Goal: Information Seeking & Learning: Learn about a topic

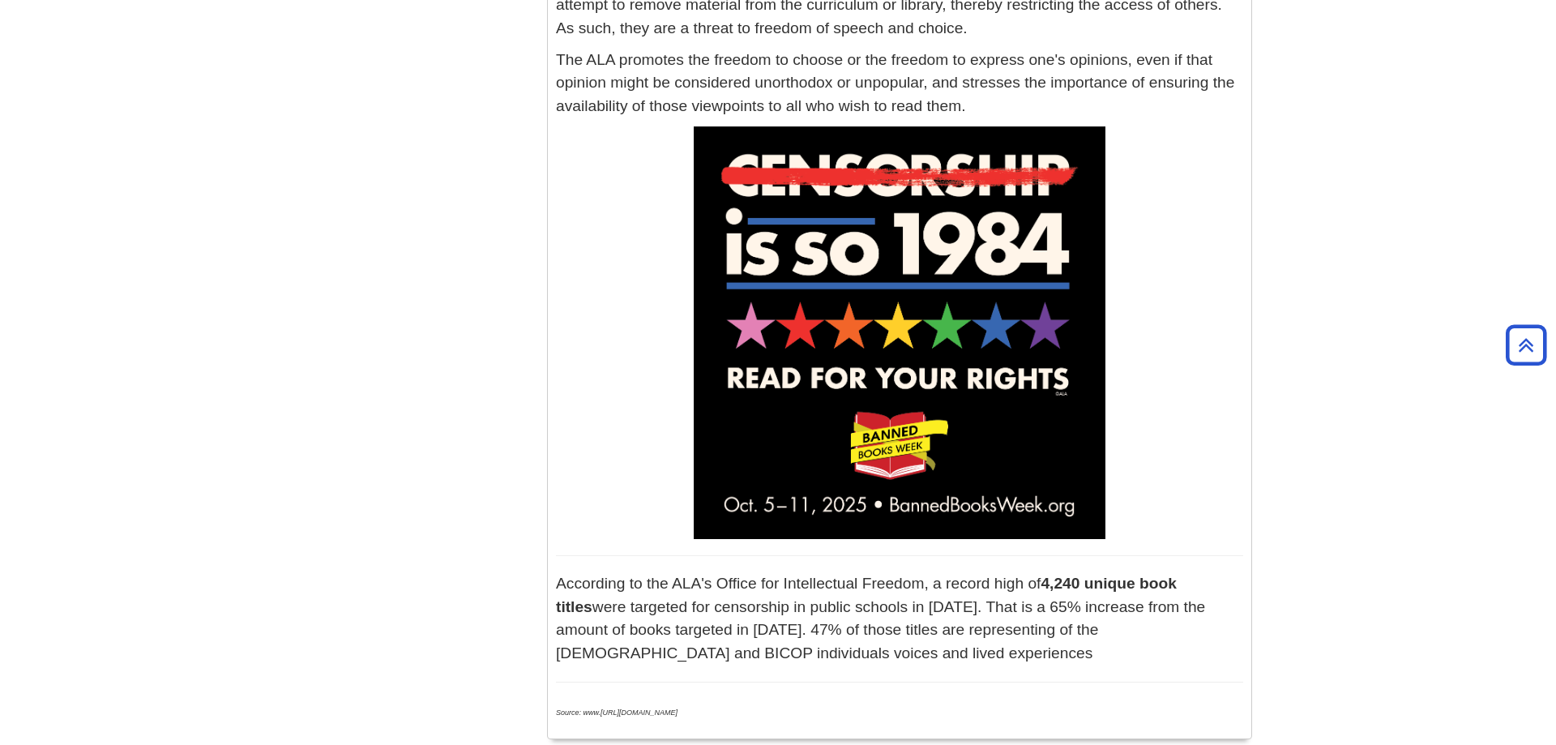
scroll to position [579, 0]
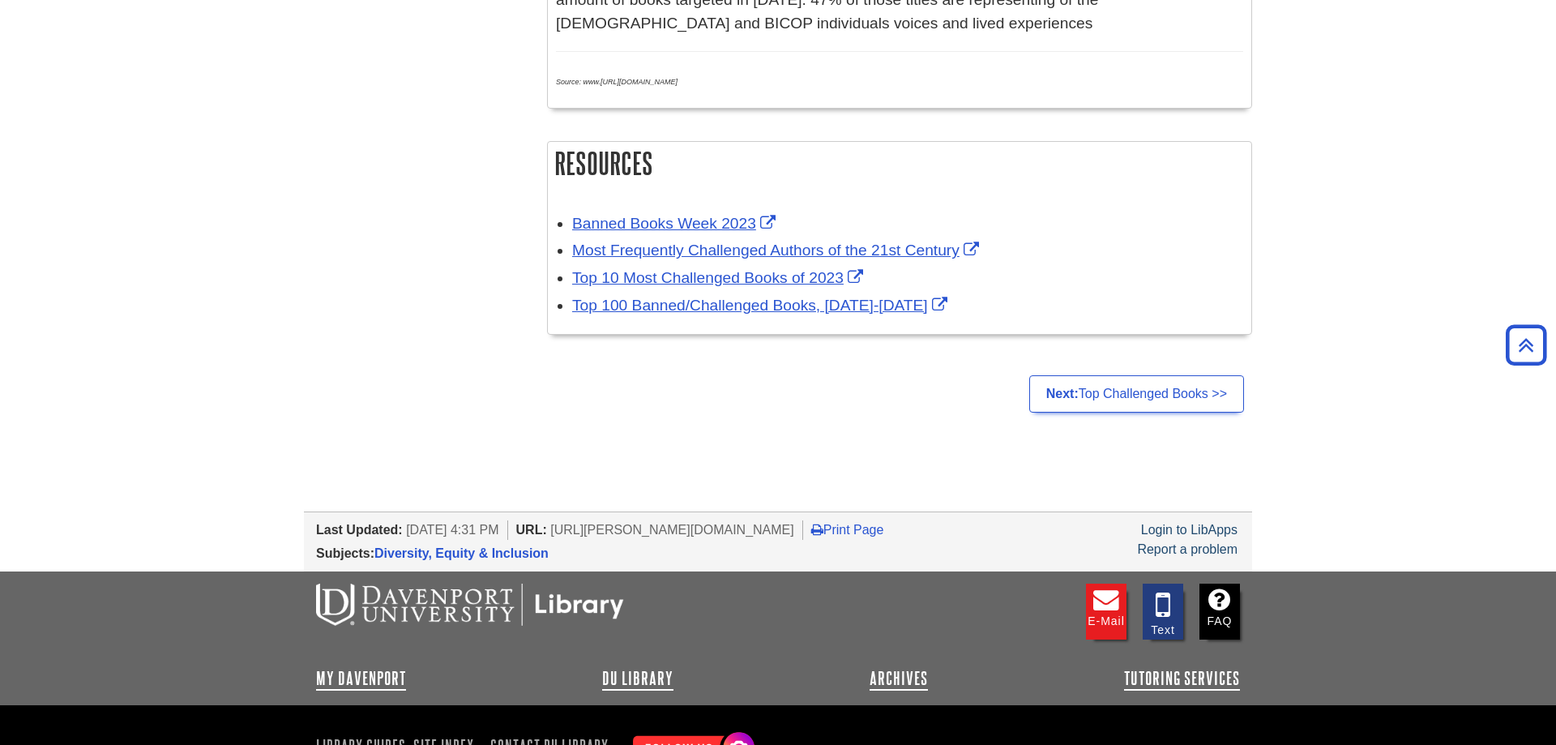
scroll to position [1240, 0]
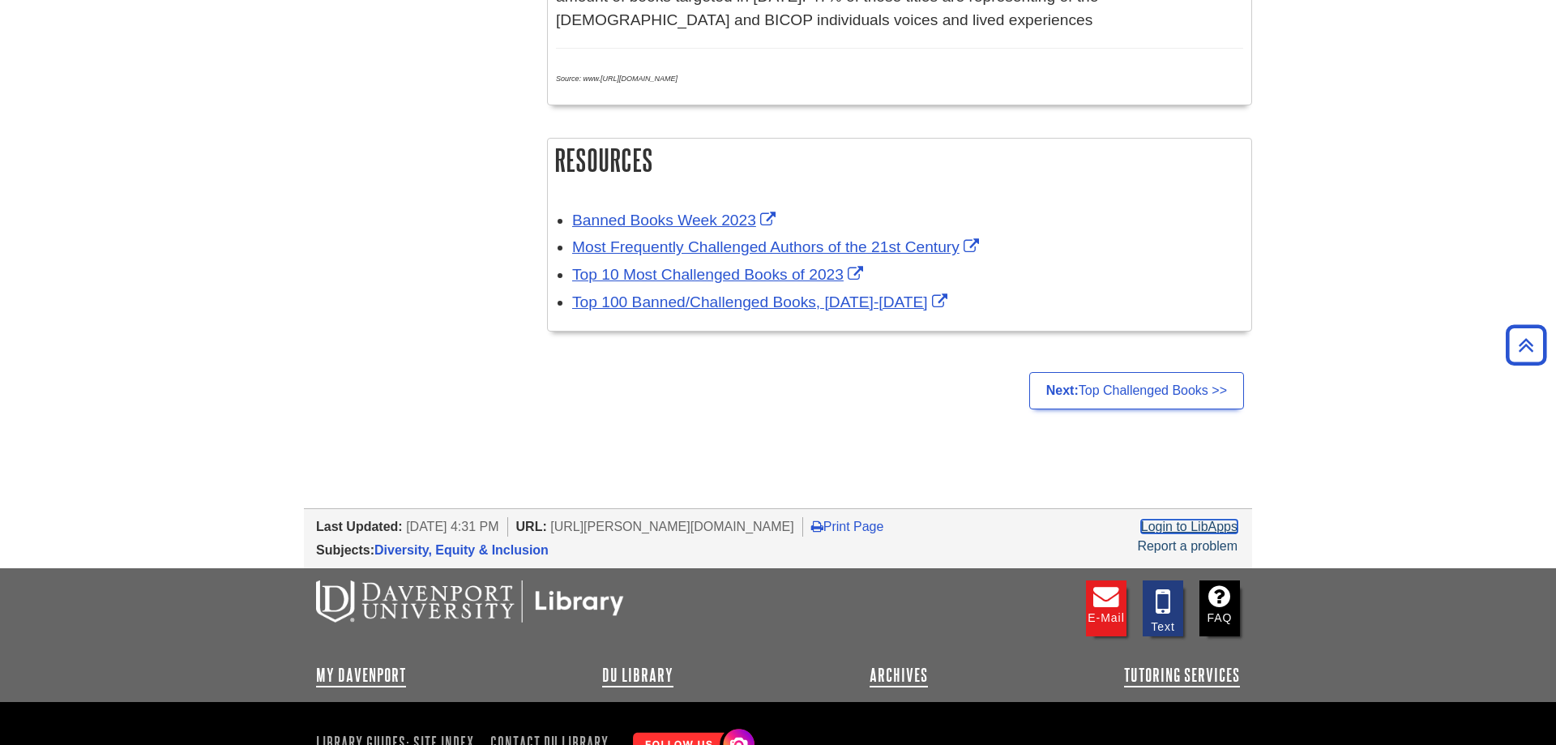
click at [1212, 531] on link "Login to LibApps" at bounding box center [1189, 527] width 96 height 14
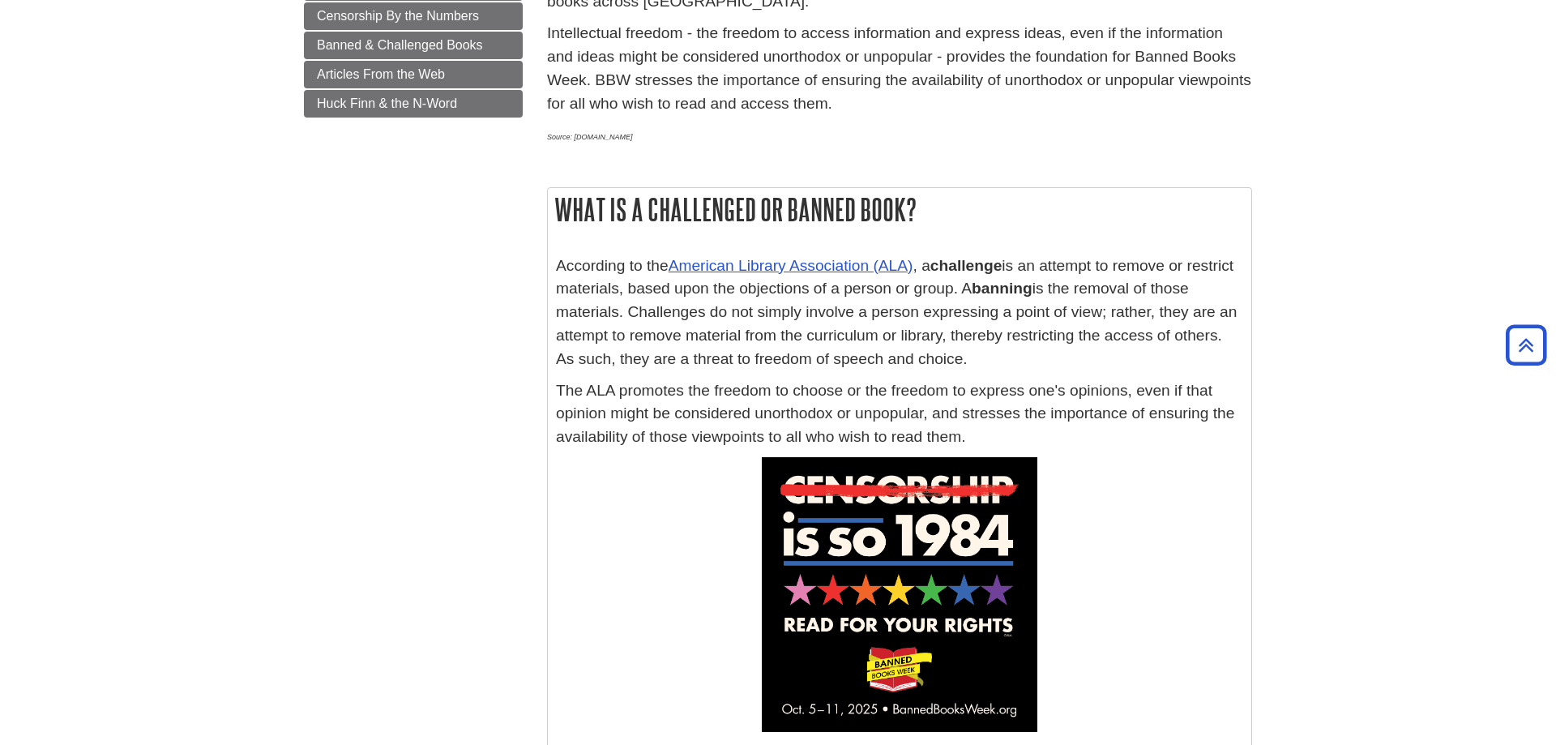
scroll to position [83, 0]
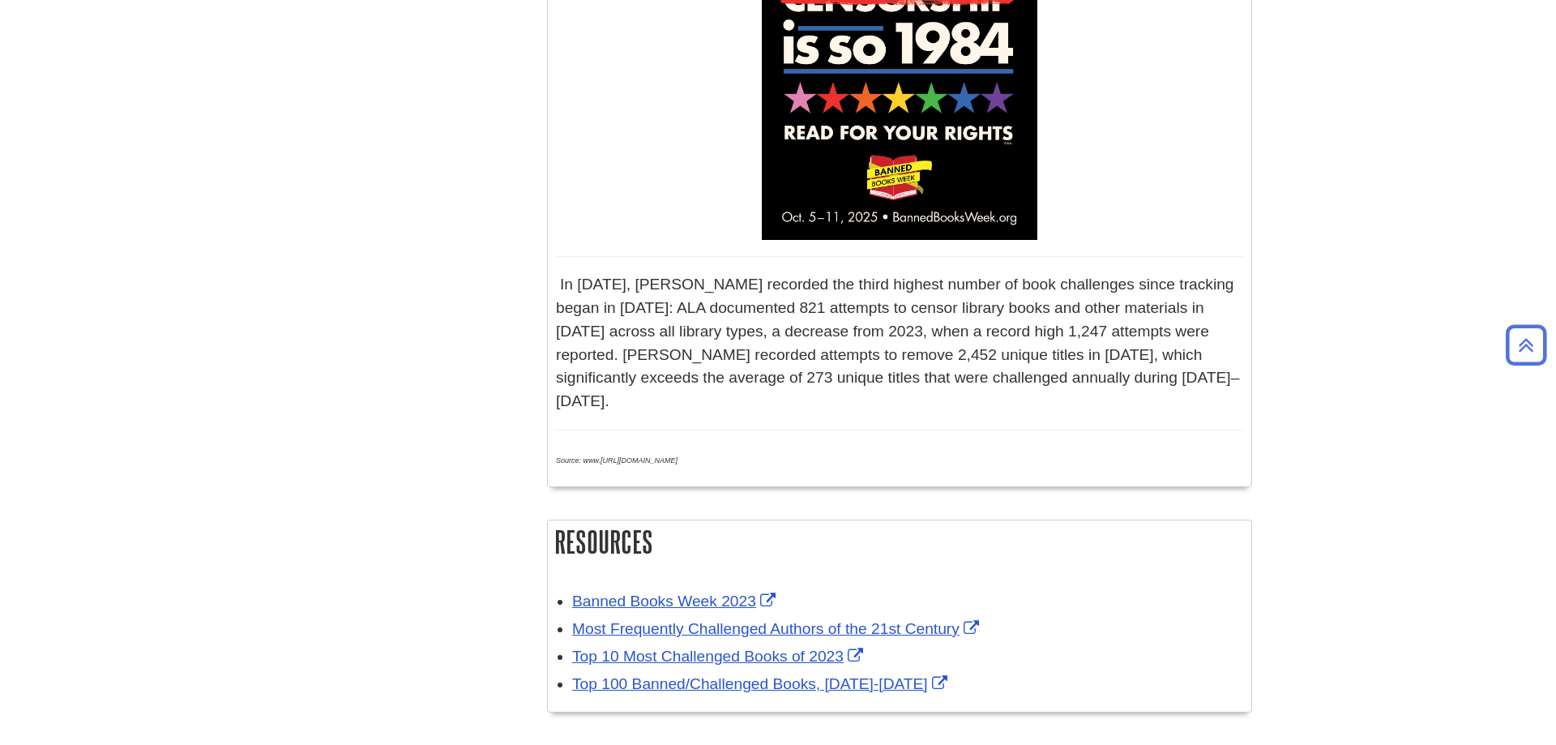
scroll to position [992, 0]
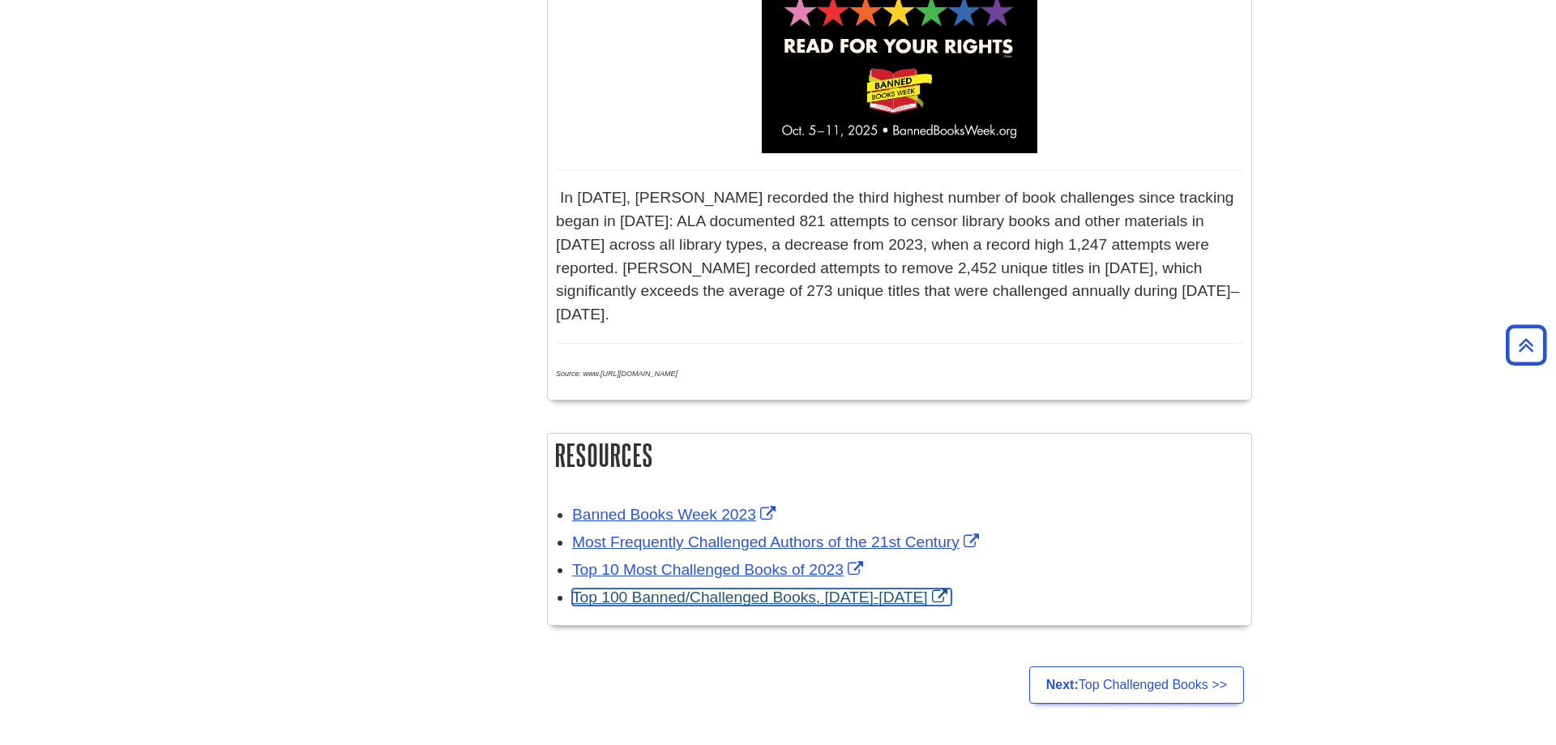
click at [736, 588] on link "Top 100 Banned/Challenged Books, [DATE]-[DATE]" at bounding box center [761, 596] width 379 height 17
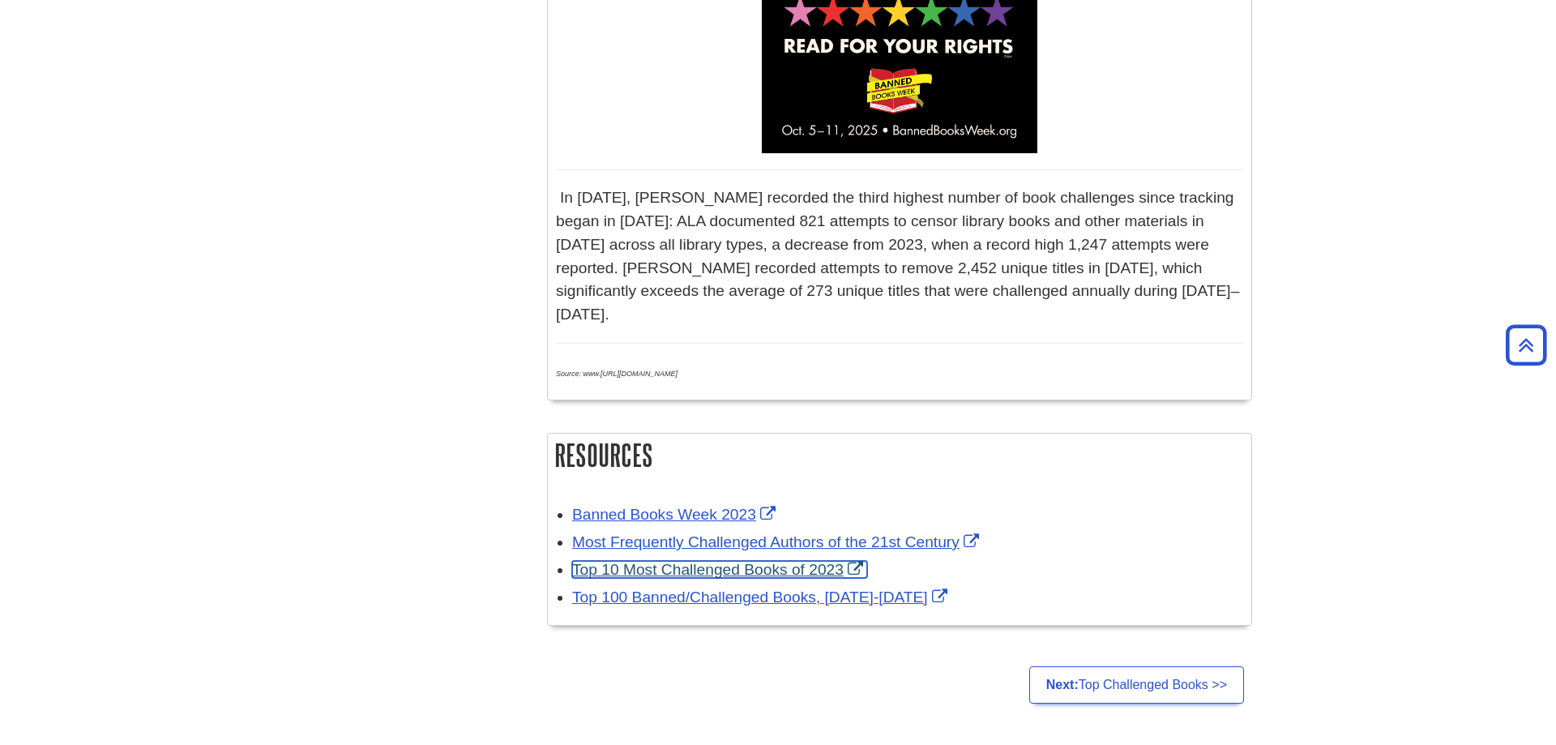
click at [738, 561] on link "Top 10 Most Challenged Books of 2023" at bounding box center [719, 569] width 295 height 17
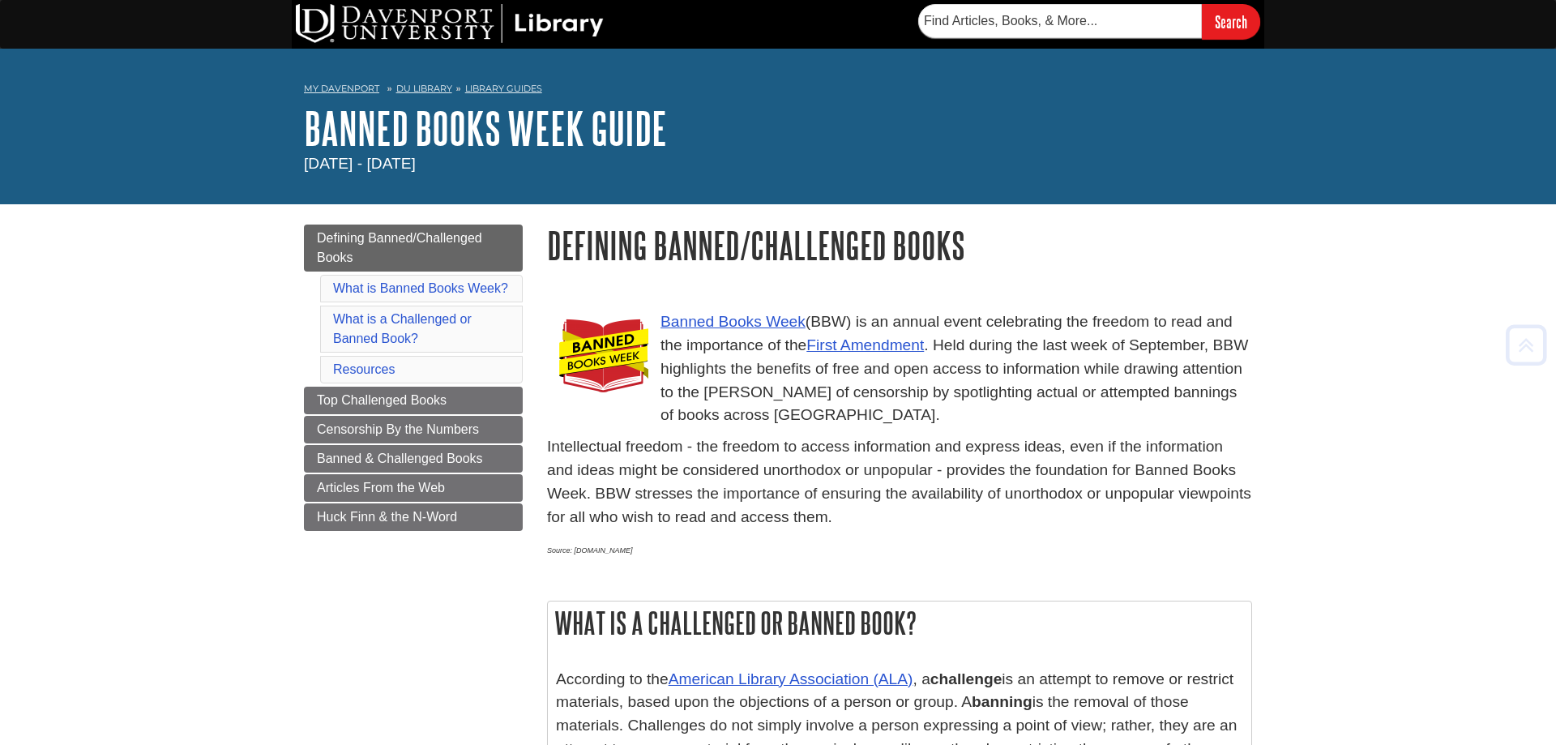
scroll to position [992, 0]
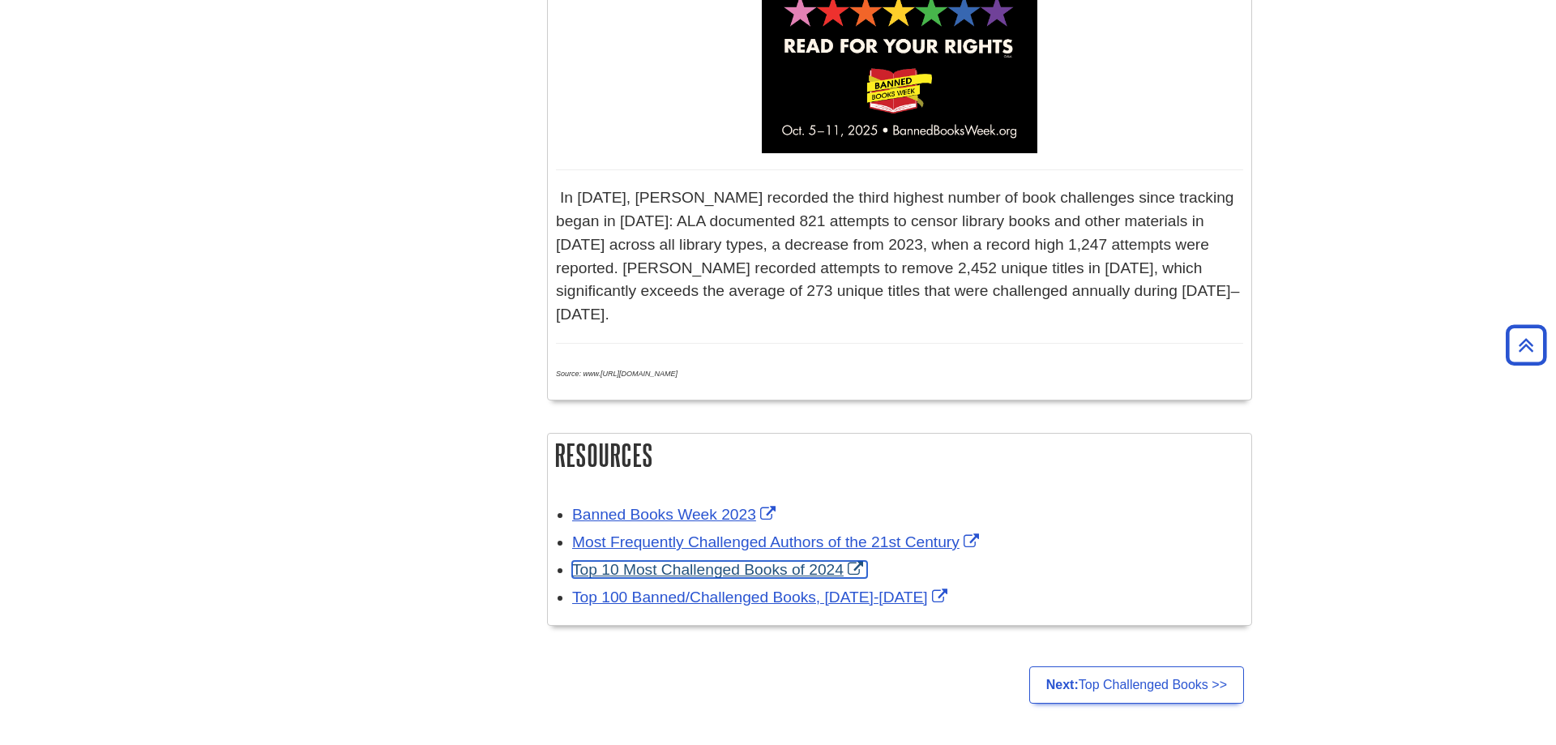
click at [810, 561] on link "Top 10 Most Challenged Books of 2024" at bounding box center [719, 569] width 295 height 17
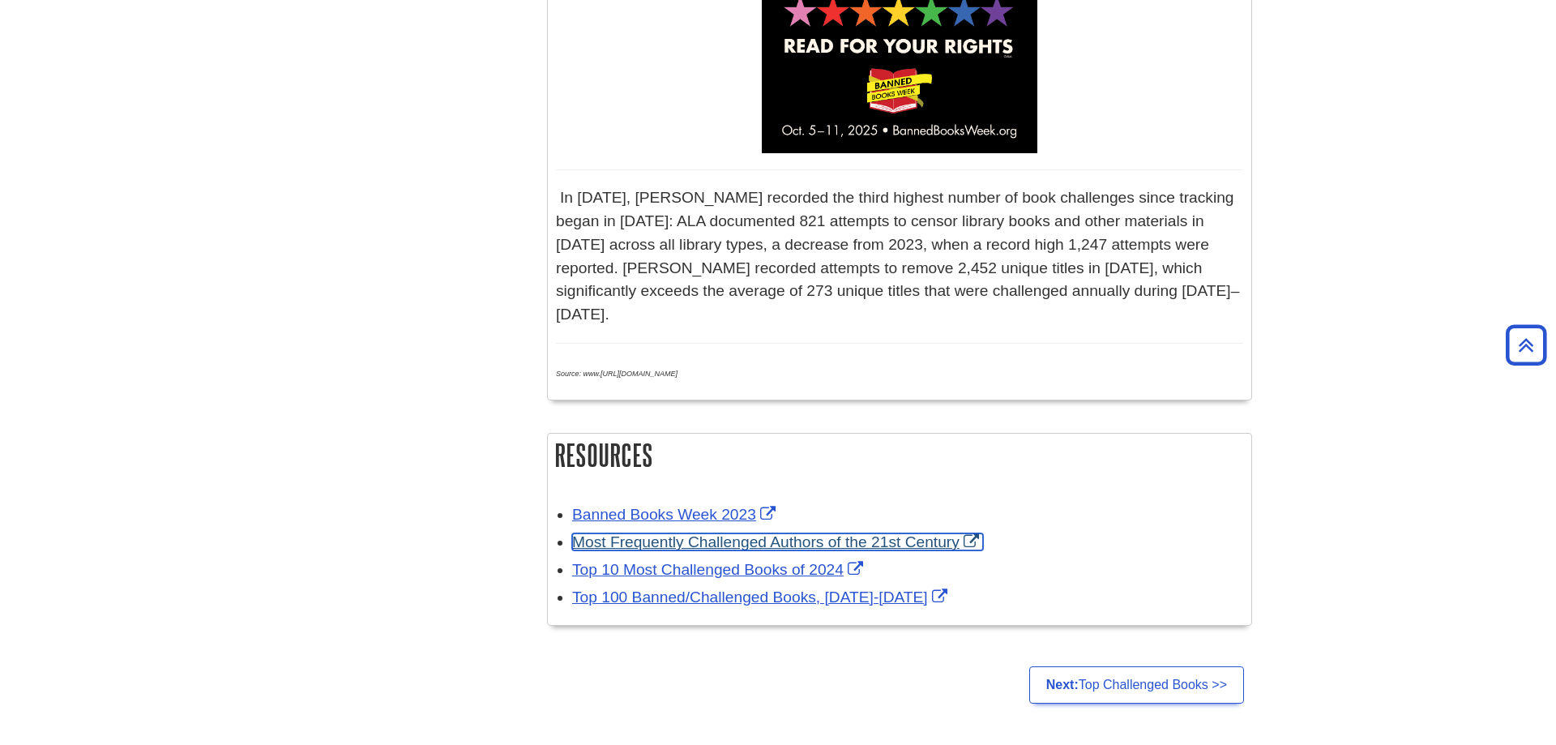
click at [634, 533] on link "Most Frequently Challenged Authors of the 21st Century" at bounding box center [777, 541] width 411 height 17
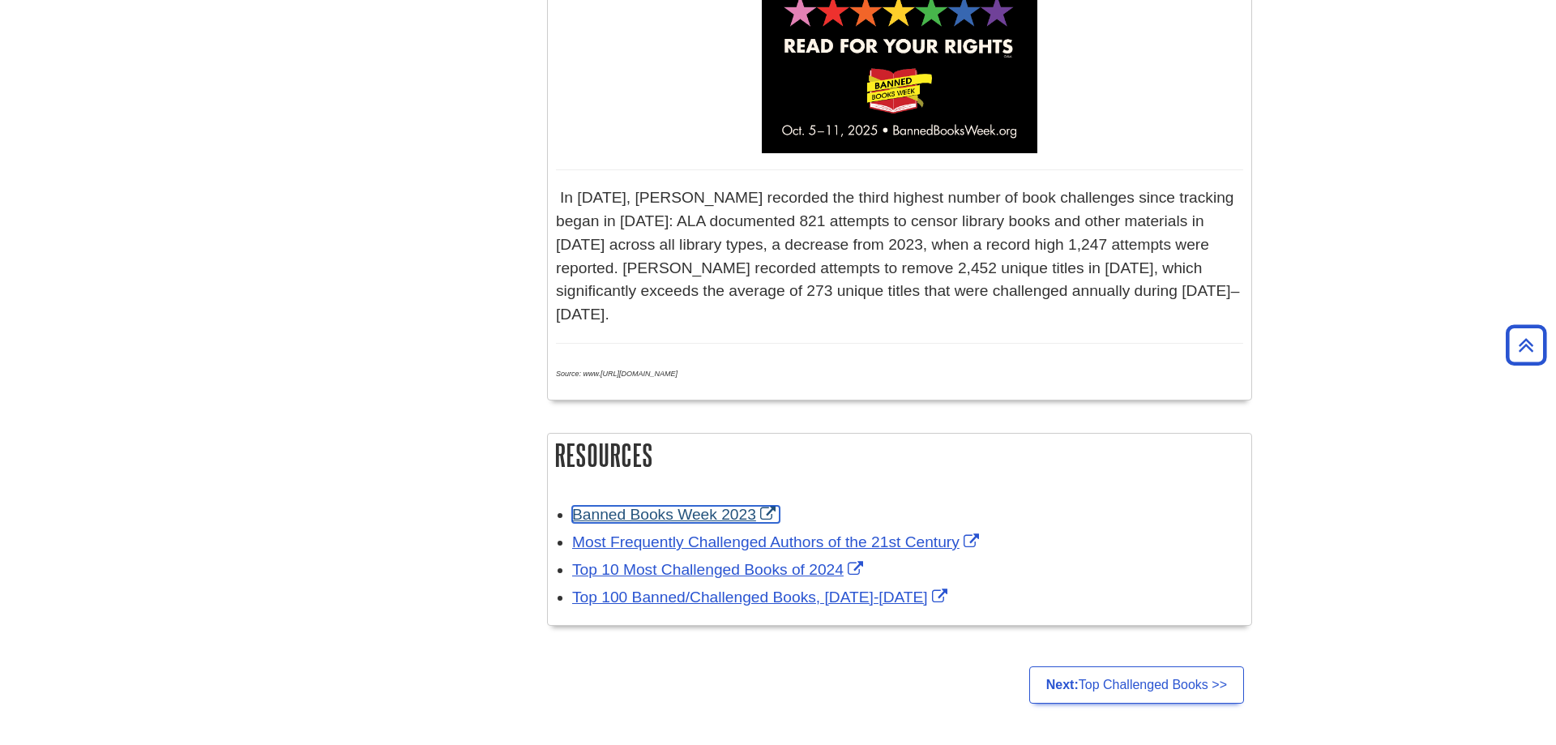
click at [725, 506] on link "Banned Books Week 2023" at bounding box center [675, 514] width 207 height 17
click at [1336, 308] on body "Skip to Main Content Search My Davenport DU Library Library Guides Banned Books…" at bounding box center [778, 76] width 1556 height 2136
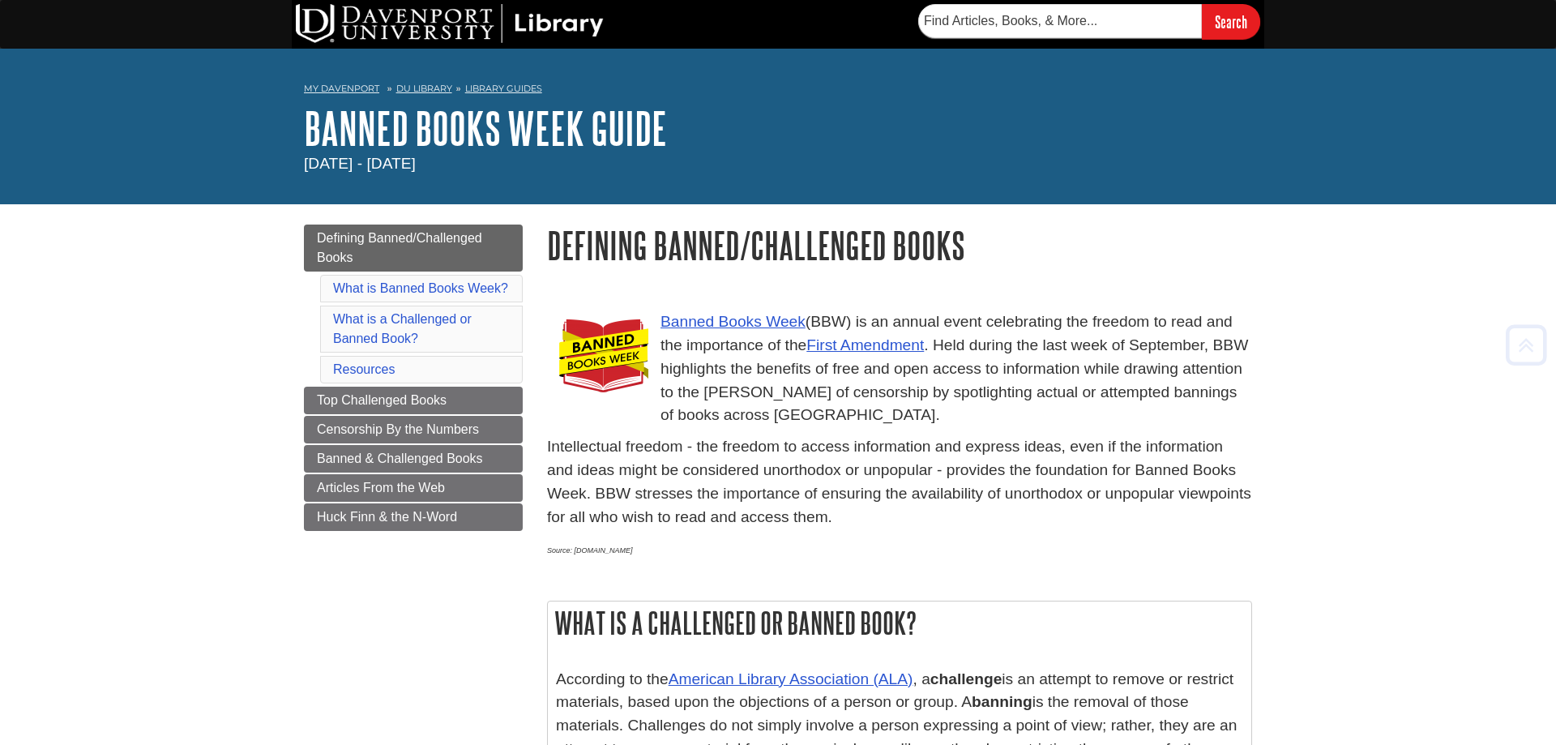
scroll to position [992, 0]
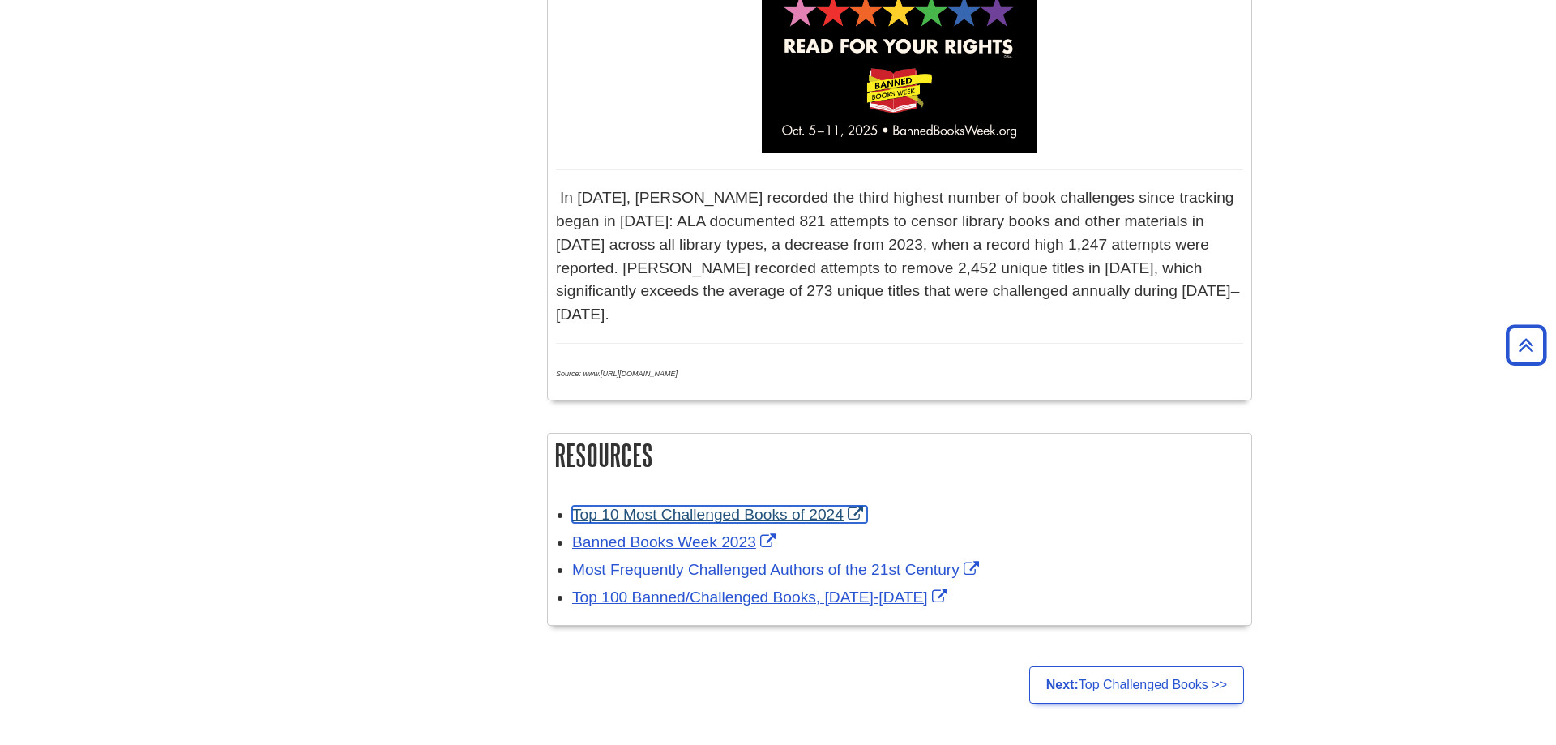
click at [793, 506] on link "Top 10 Most Challenged Books of 2024" at bounding box center [719, 514] width 295 height 17
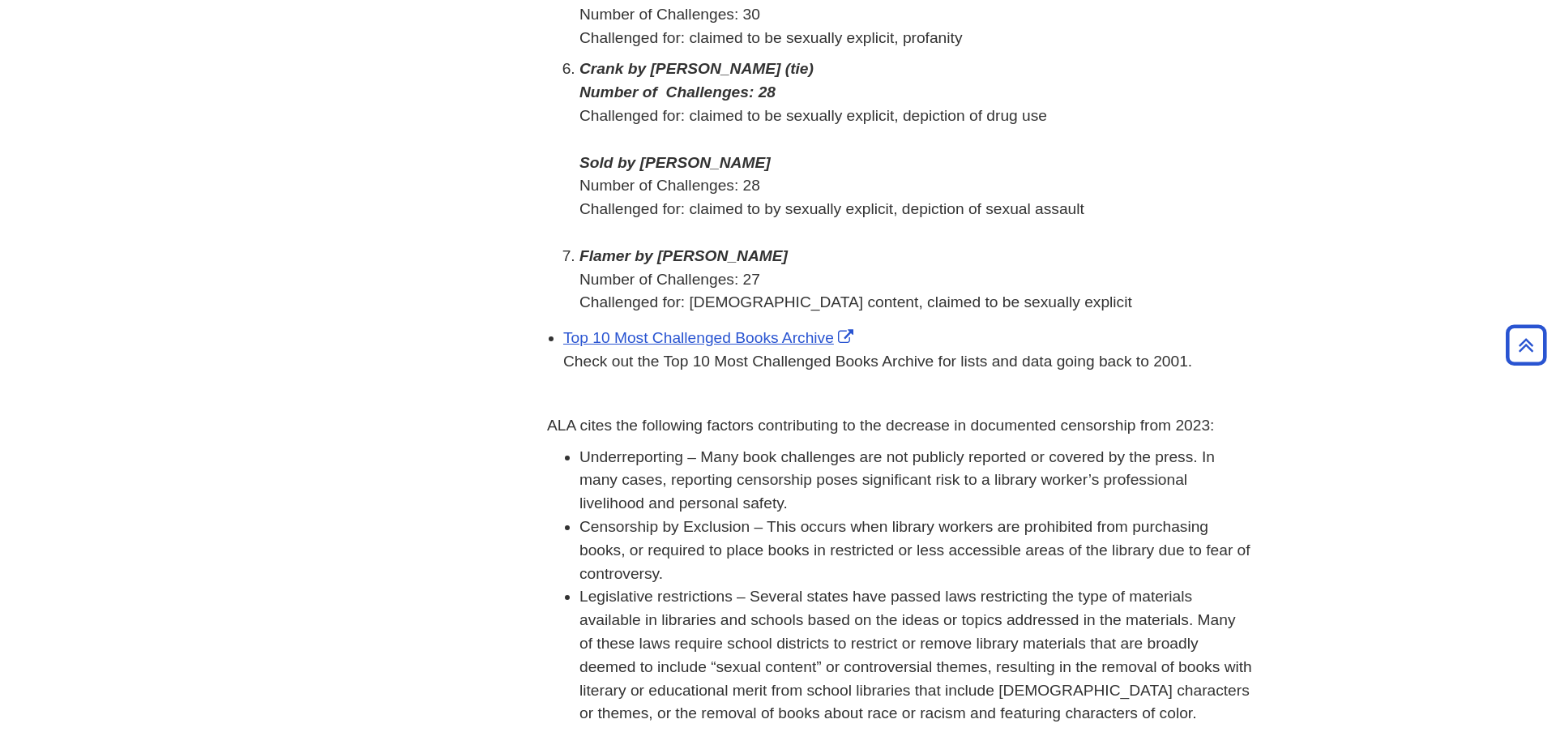
scroll to position [1075, 0]
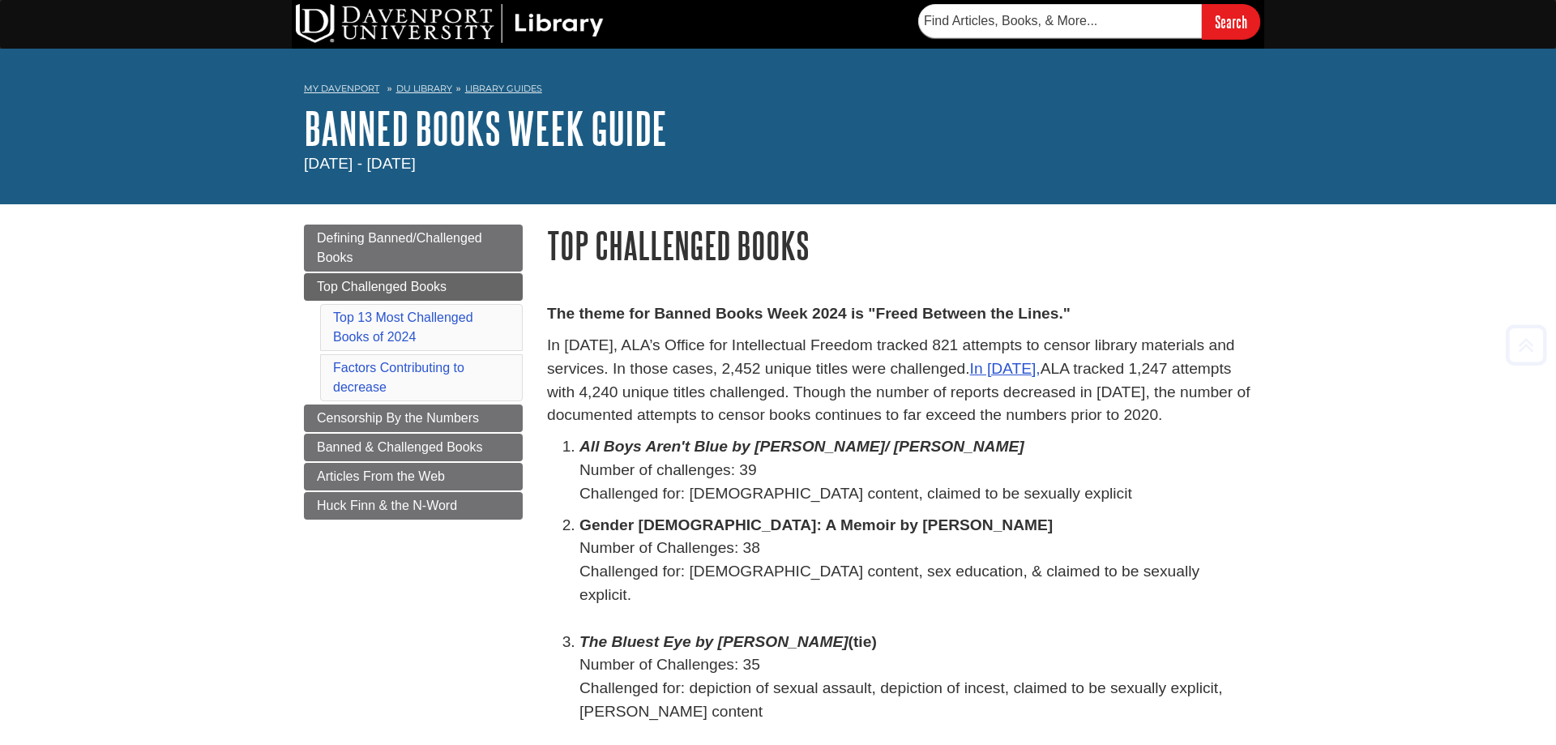
scroll to position [1075, 0]
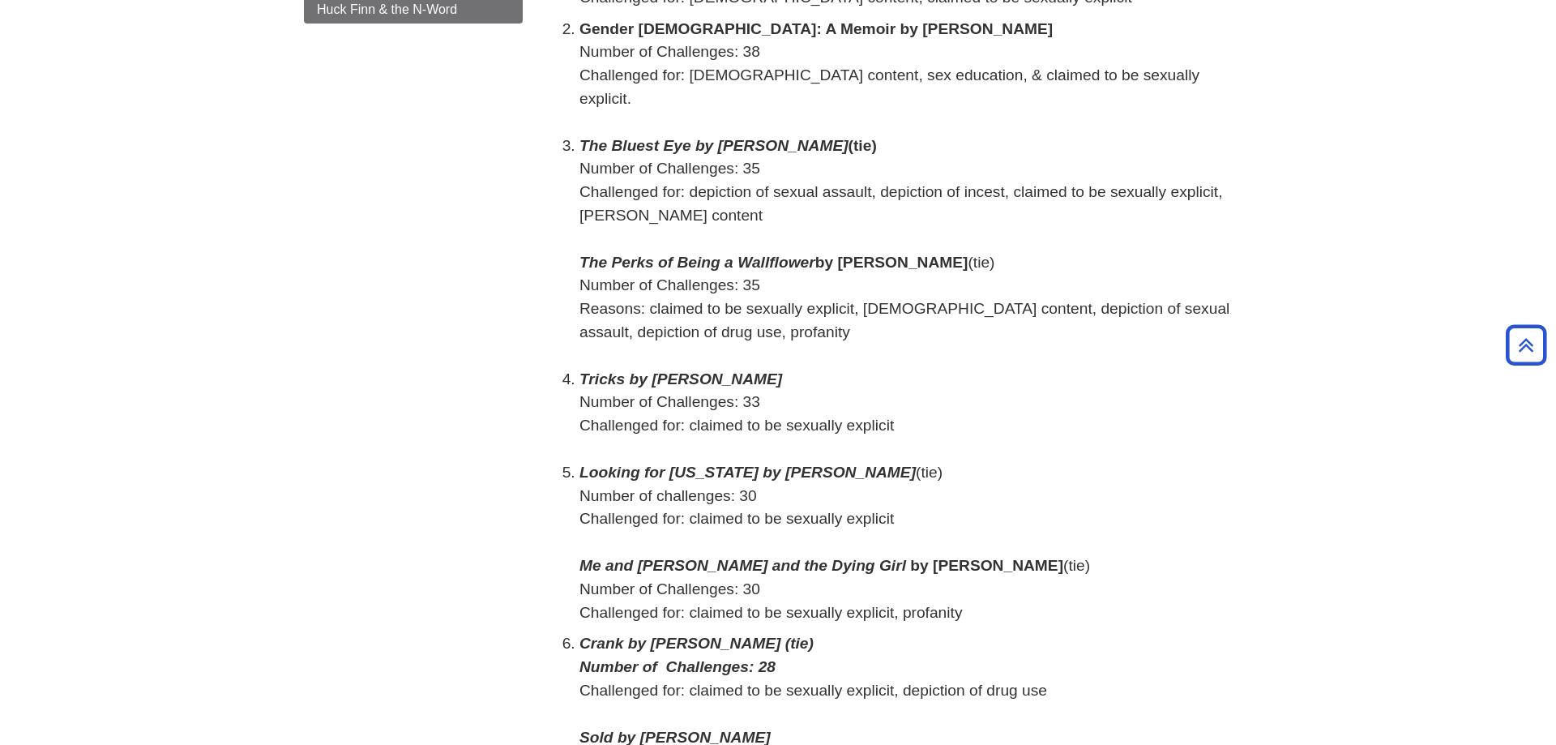
scroll to position [83, 0]
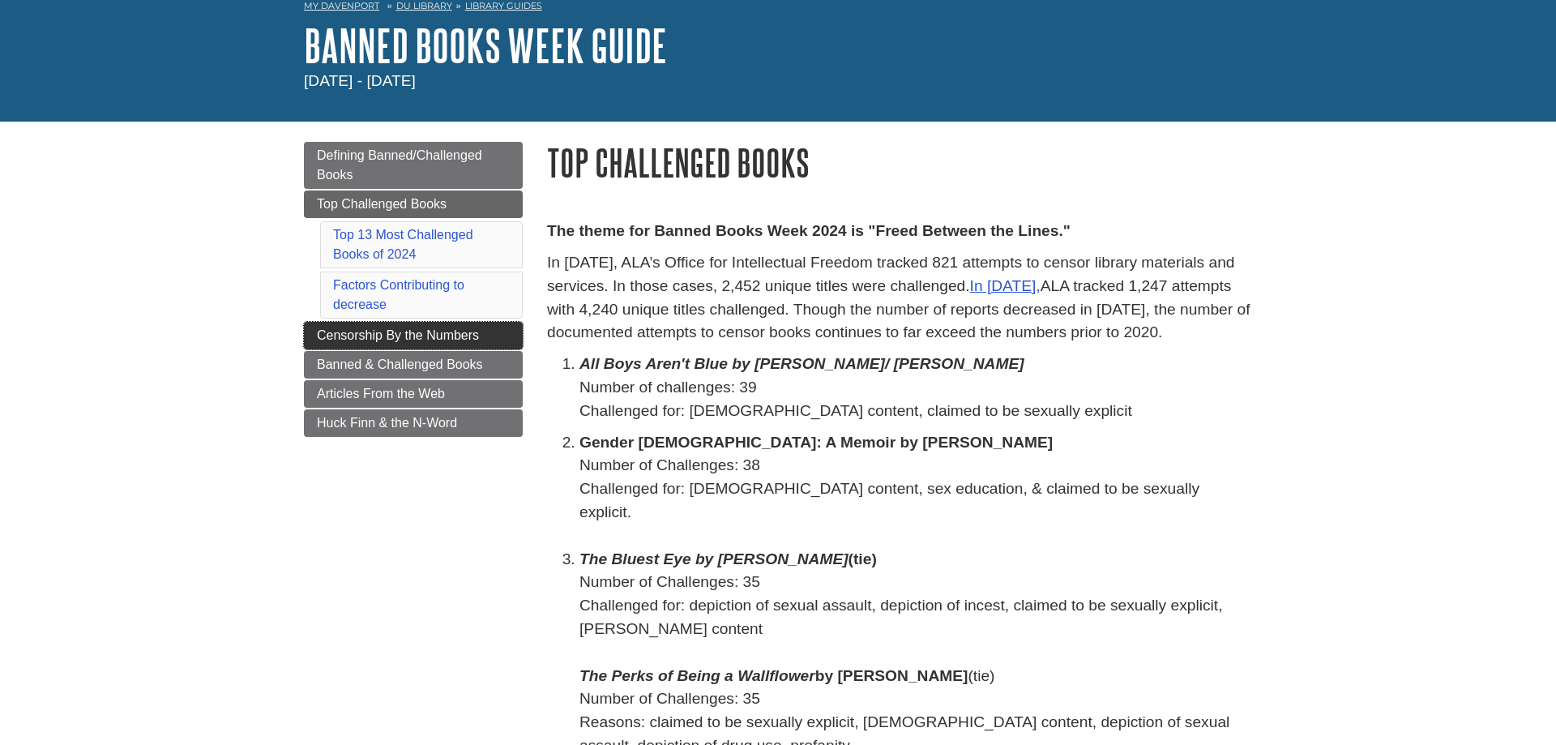
click at [318, 330] on span "Censorship By the Numbers" at bounding box center [398, 335] width 162 height 14
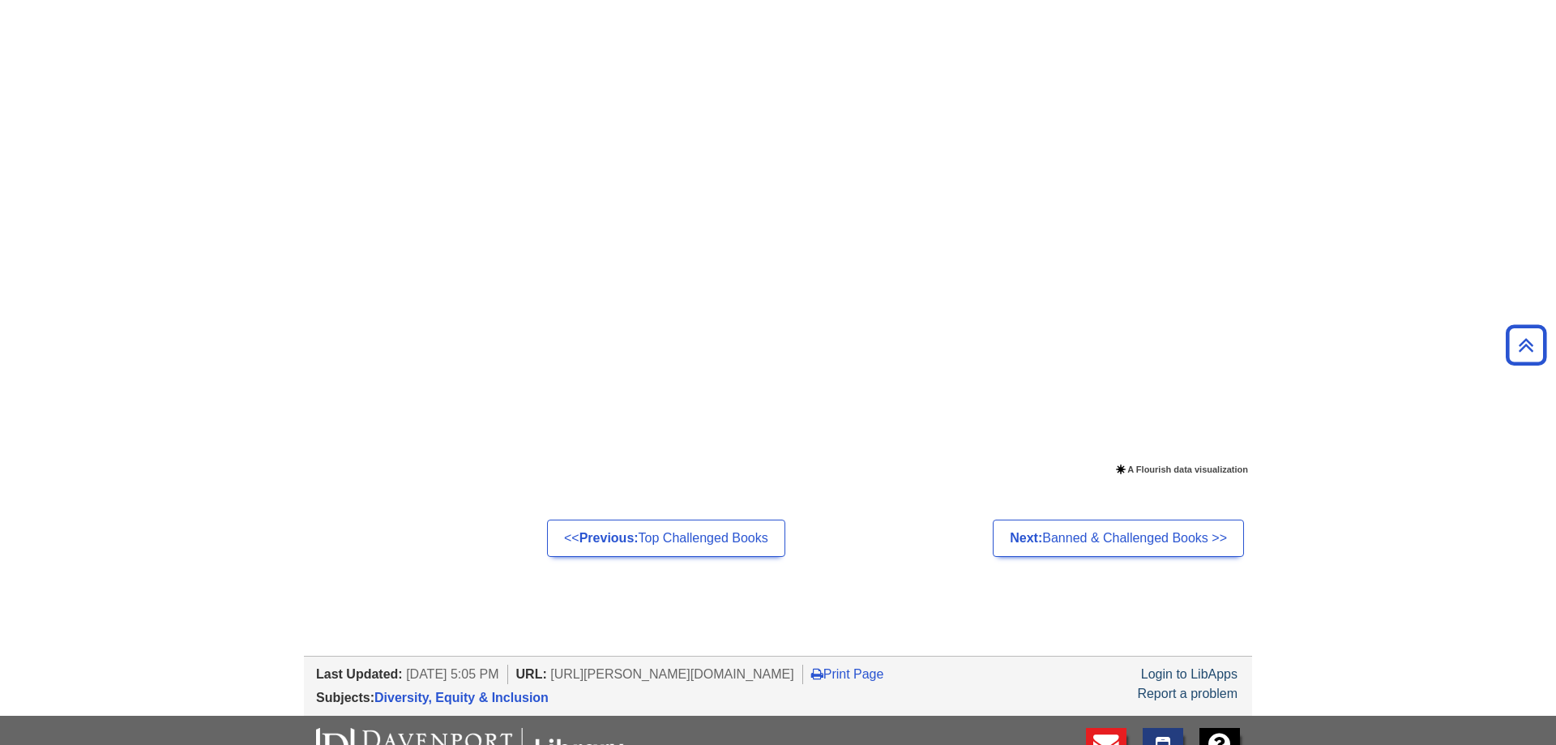
scroll to position [413, 0]
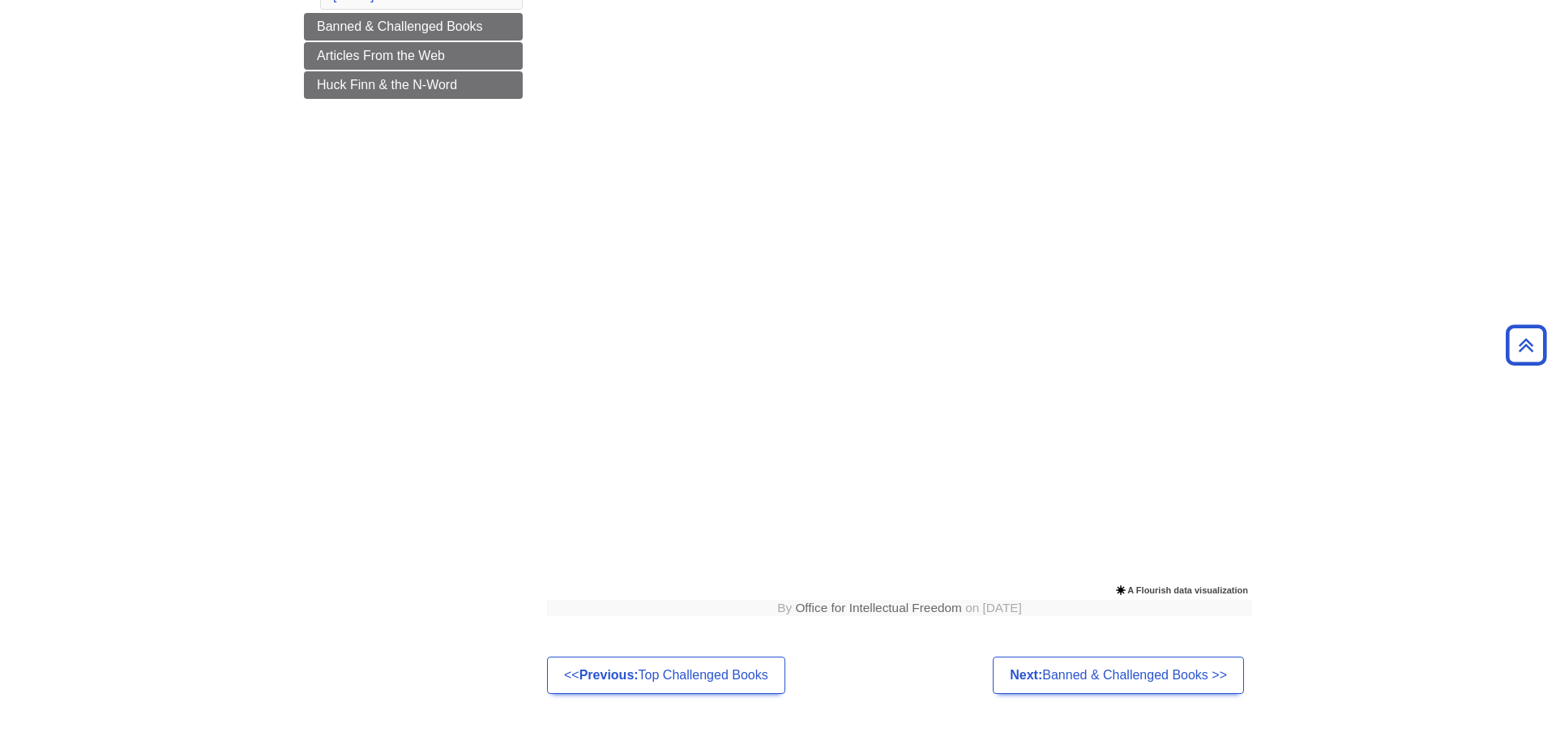
scroll to position [331, 0]
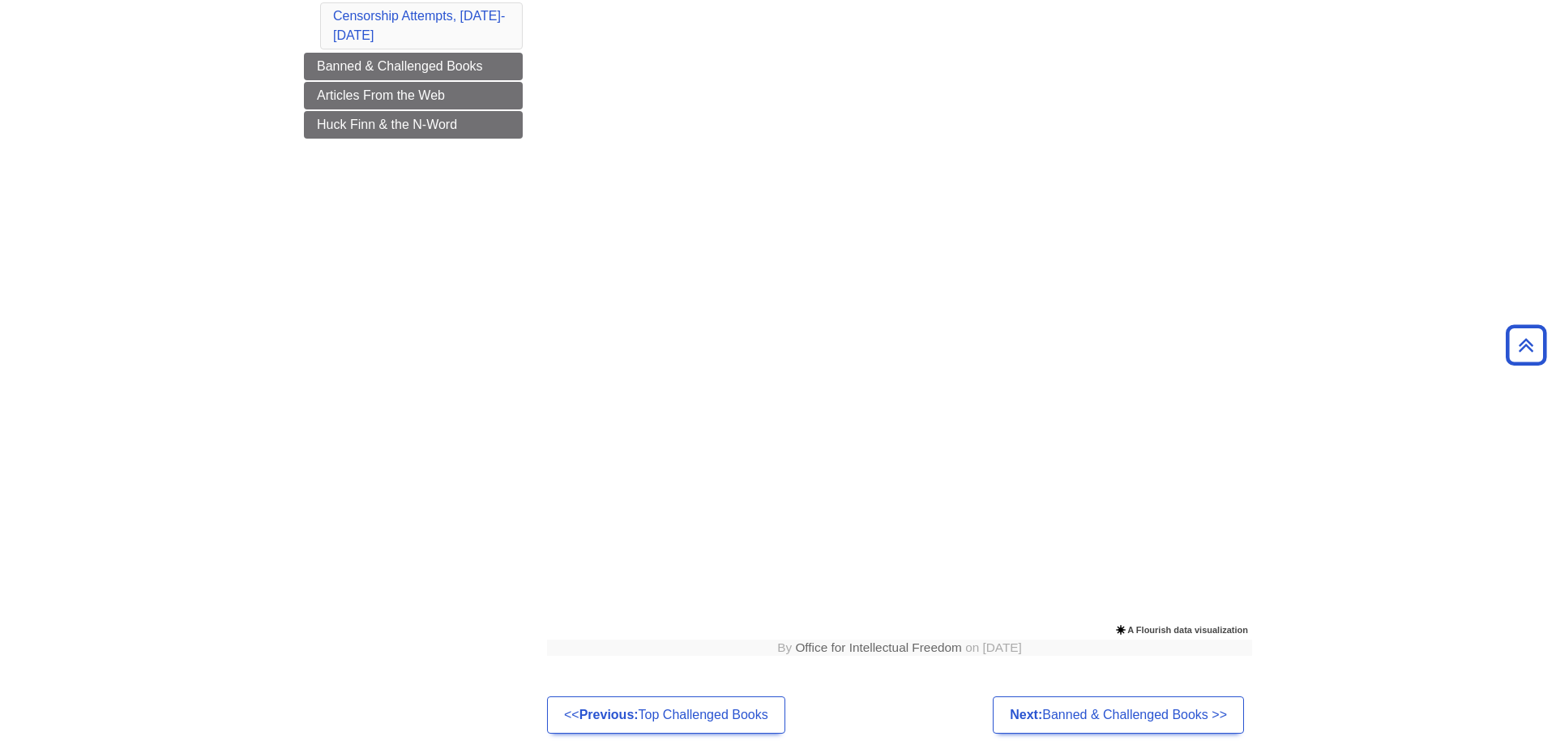
click at [410, 522] on div "Menu Defining Banned/Challenged Books Top Challenged Books Censorship By the Nu…" at bounding box center [778, 307] width 973 height 867
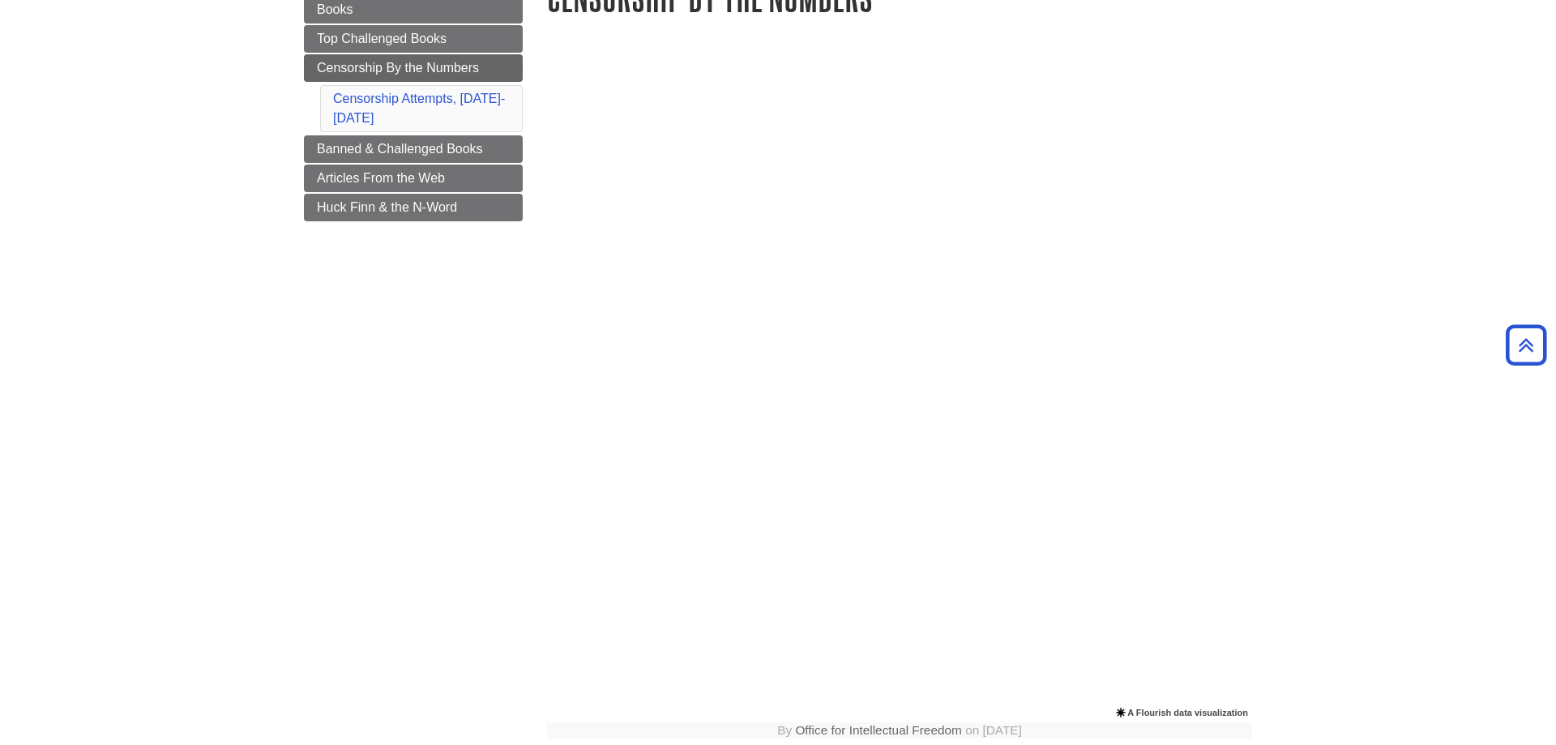
scroll to position [0, 0]
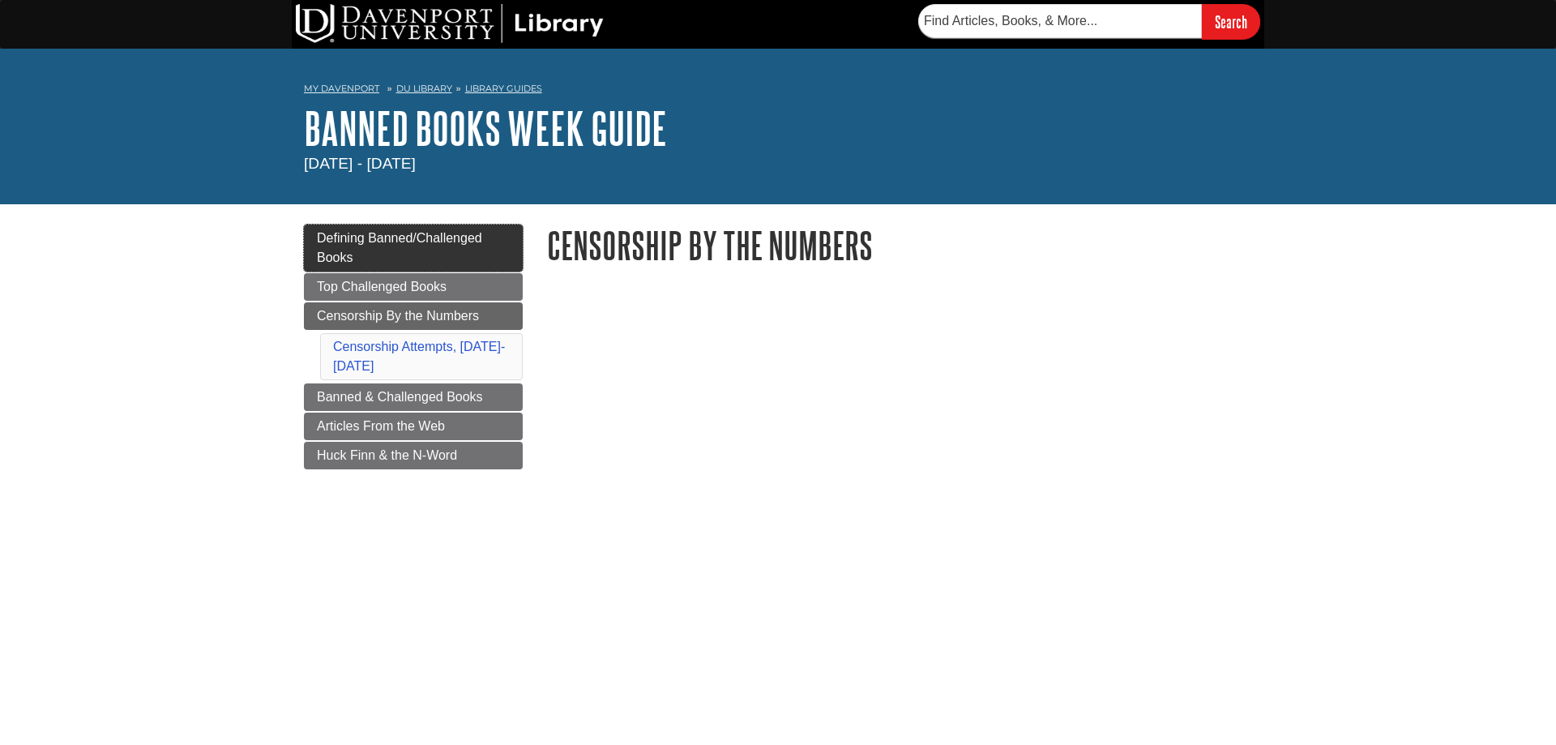
click at [370, 241] on span "Defining Banned/Challenged Books" at bounding box center [399, 247] width 165 height 33
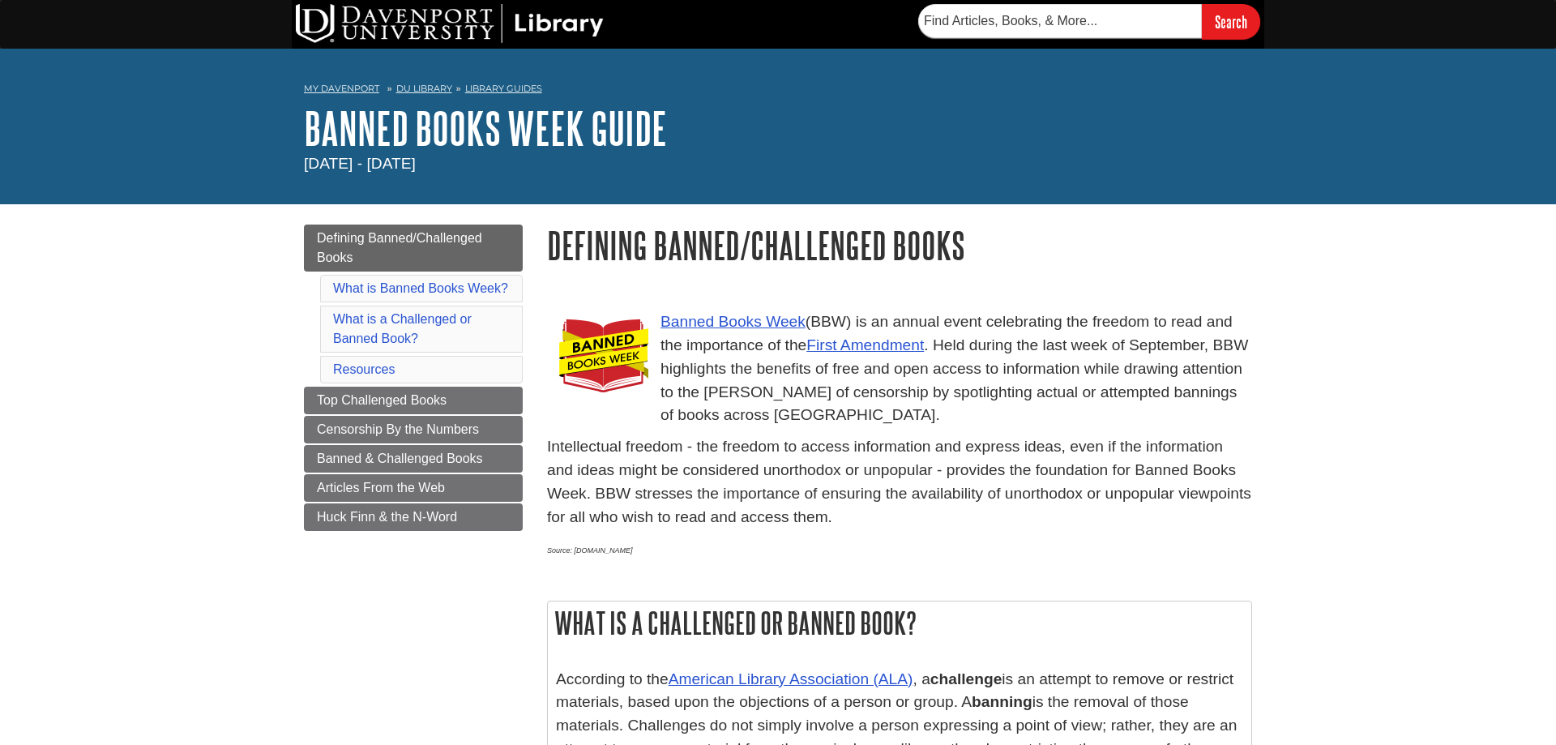
click at [327, 248] on link "Defining Banned/Challenged Books" at bounding box center [413, 248] width 219 height 47
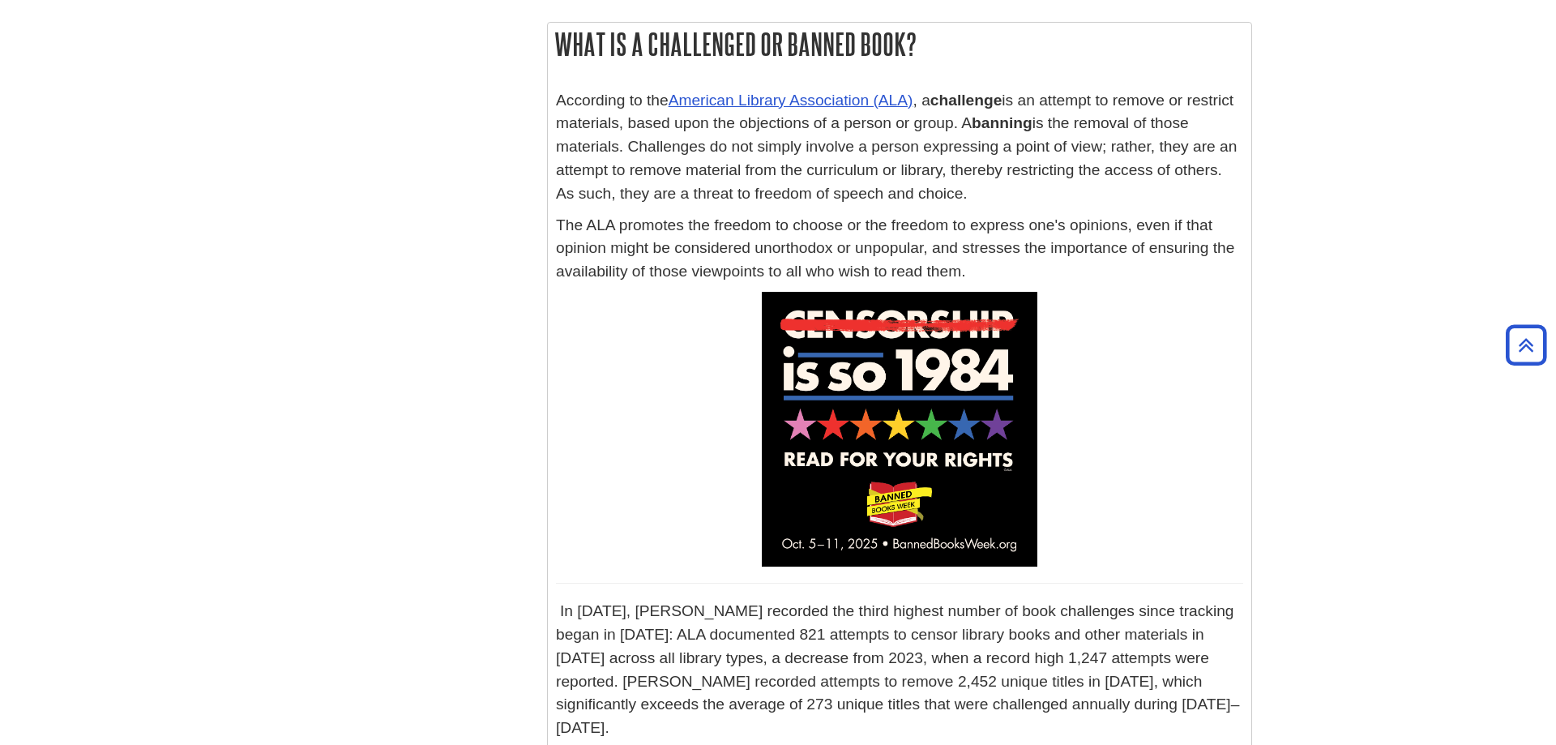
scroll to position [248, 0]
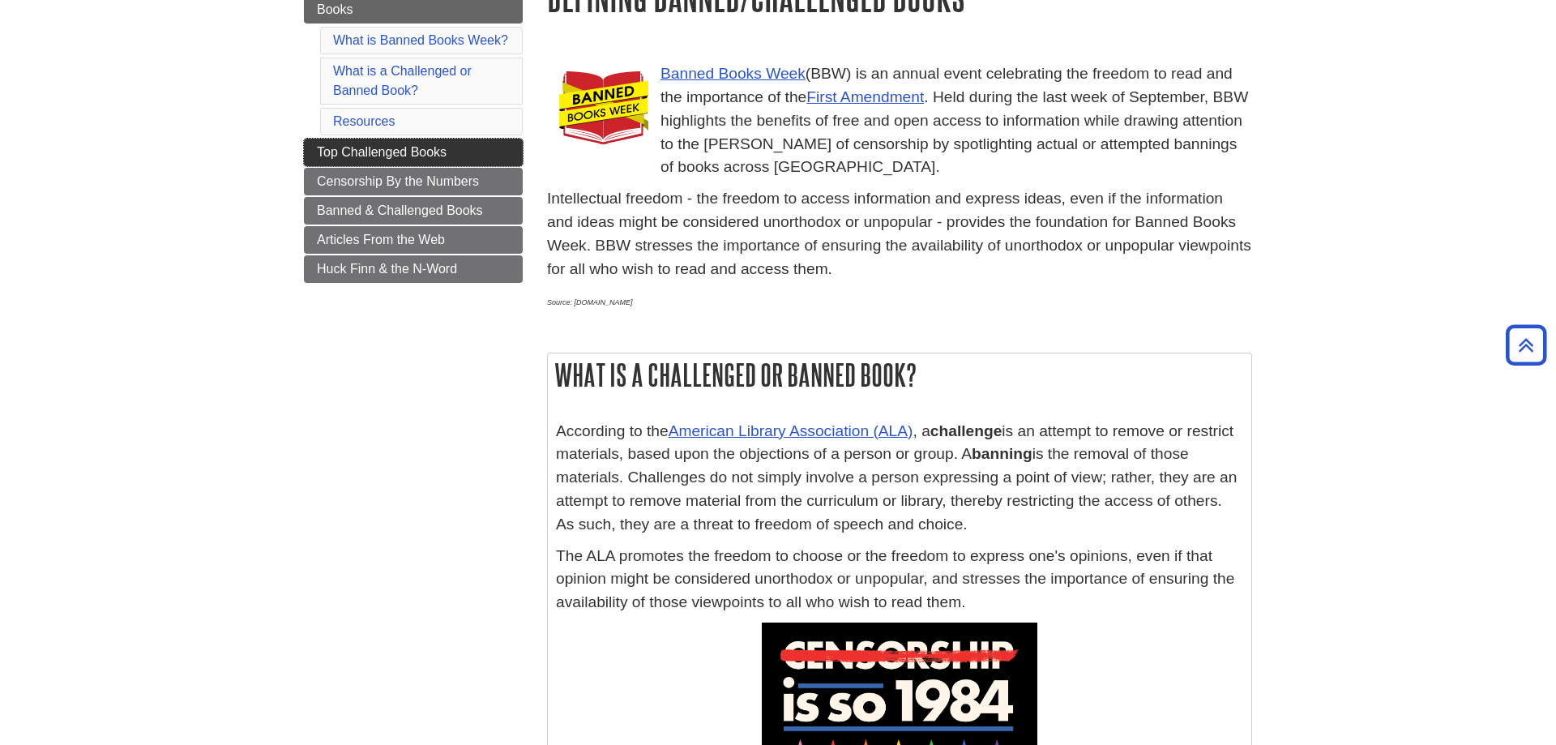
click at [351, 156] on span "Top Challenged Books" at bounding box center [382, 152] width 130 height 14
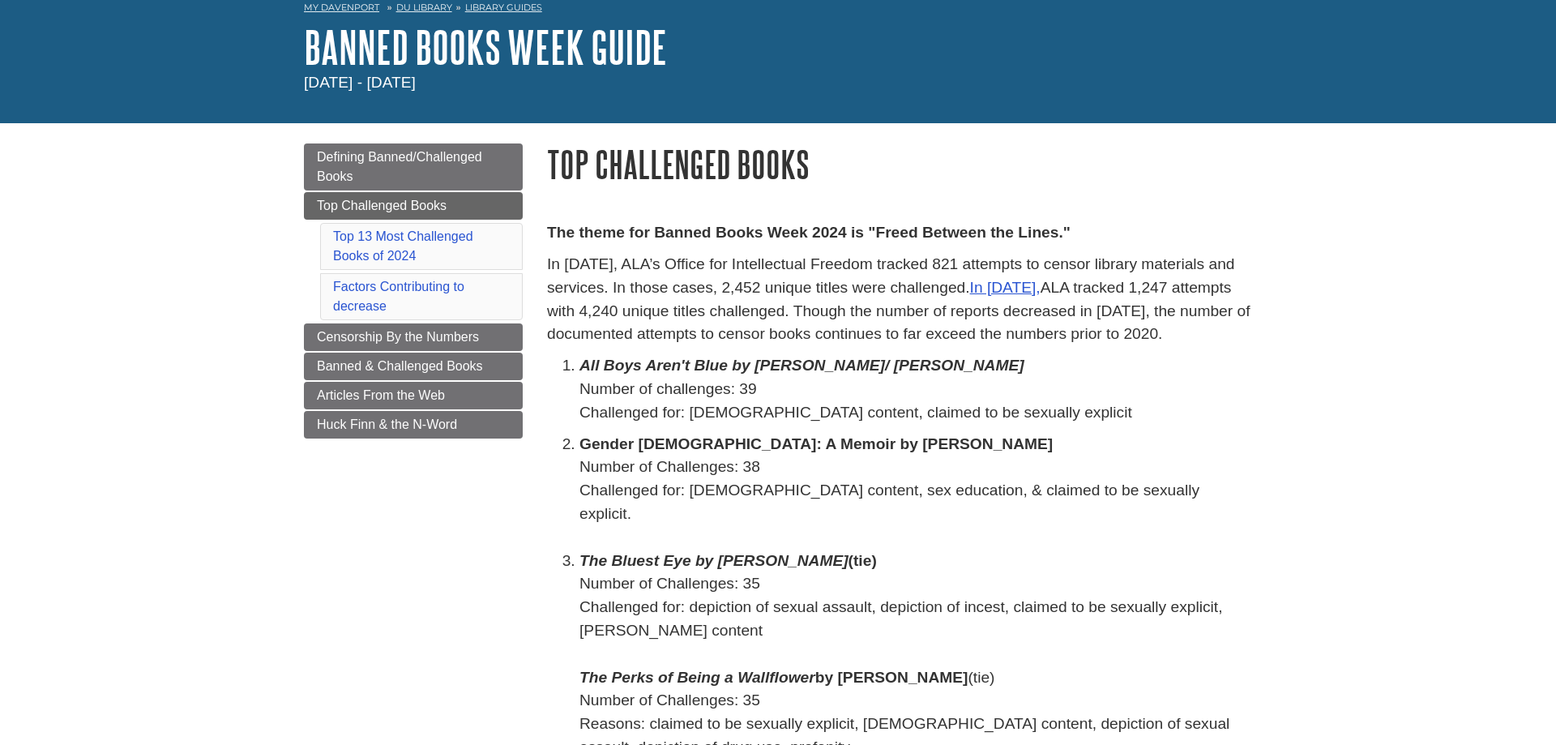
scroll to position [83, 0]
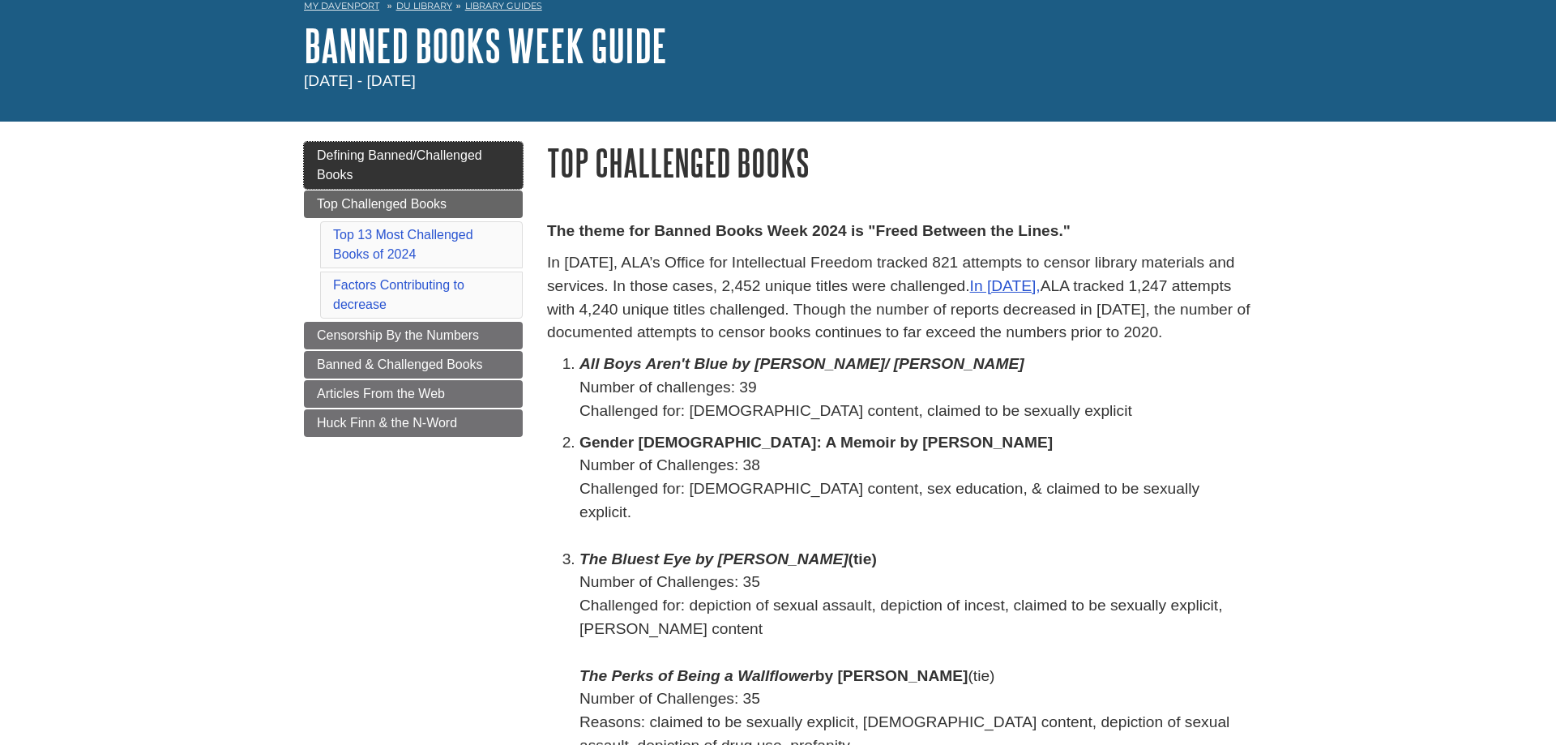
click at [464, 153] on span "Defining Banned/Challenged Books" at bounding box center [399, 164] width 165 height 33
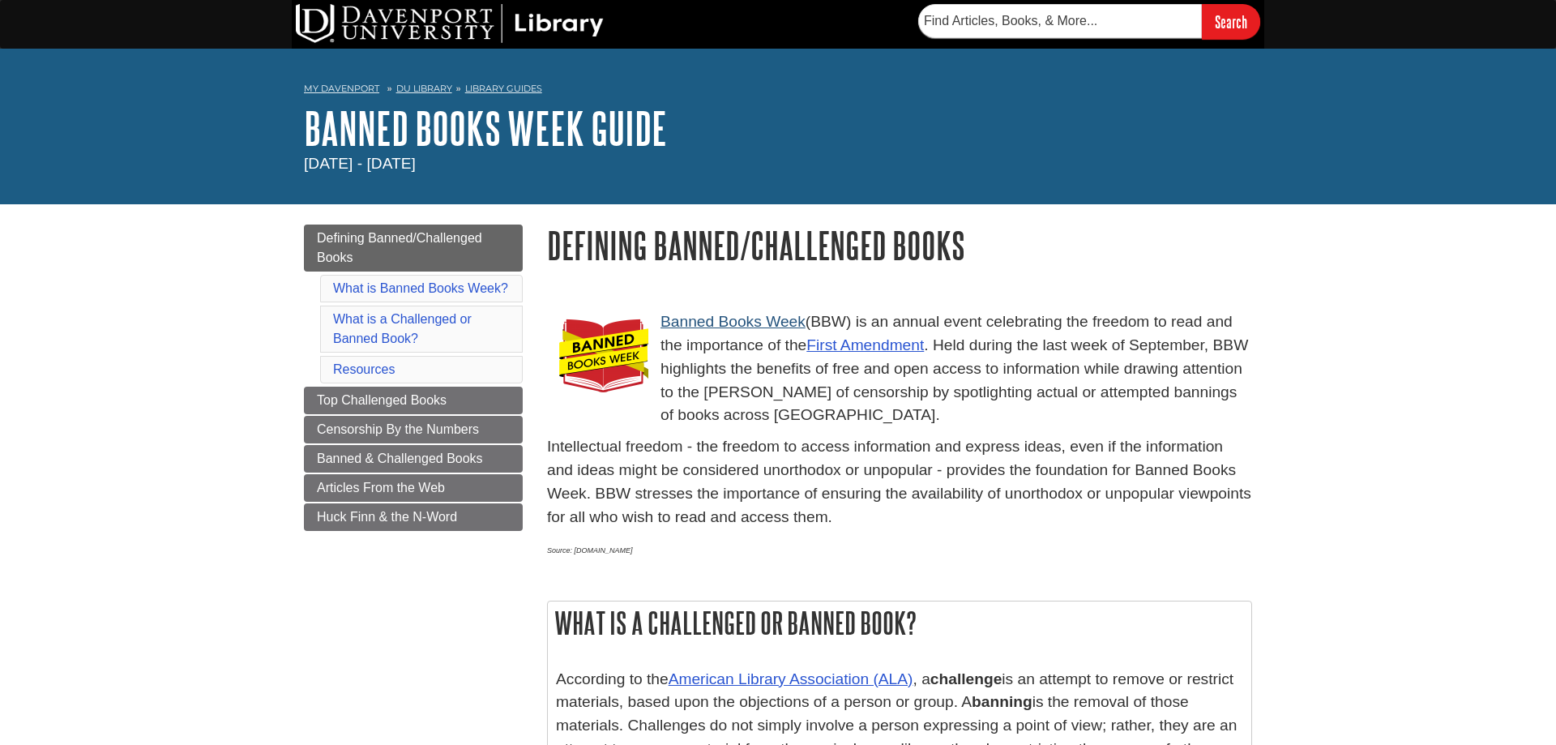
click at [712, 493] on p "Intellectual freedom - the freedom to access information and express ideas, eve…" at bounding box center [899, 481] width 705 height 93
click at [751, 317] on link "Banned Books Week" at bounding box center [733, 321] width 145 height 17
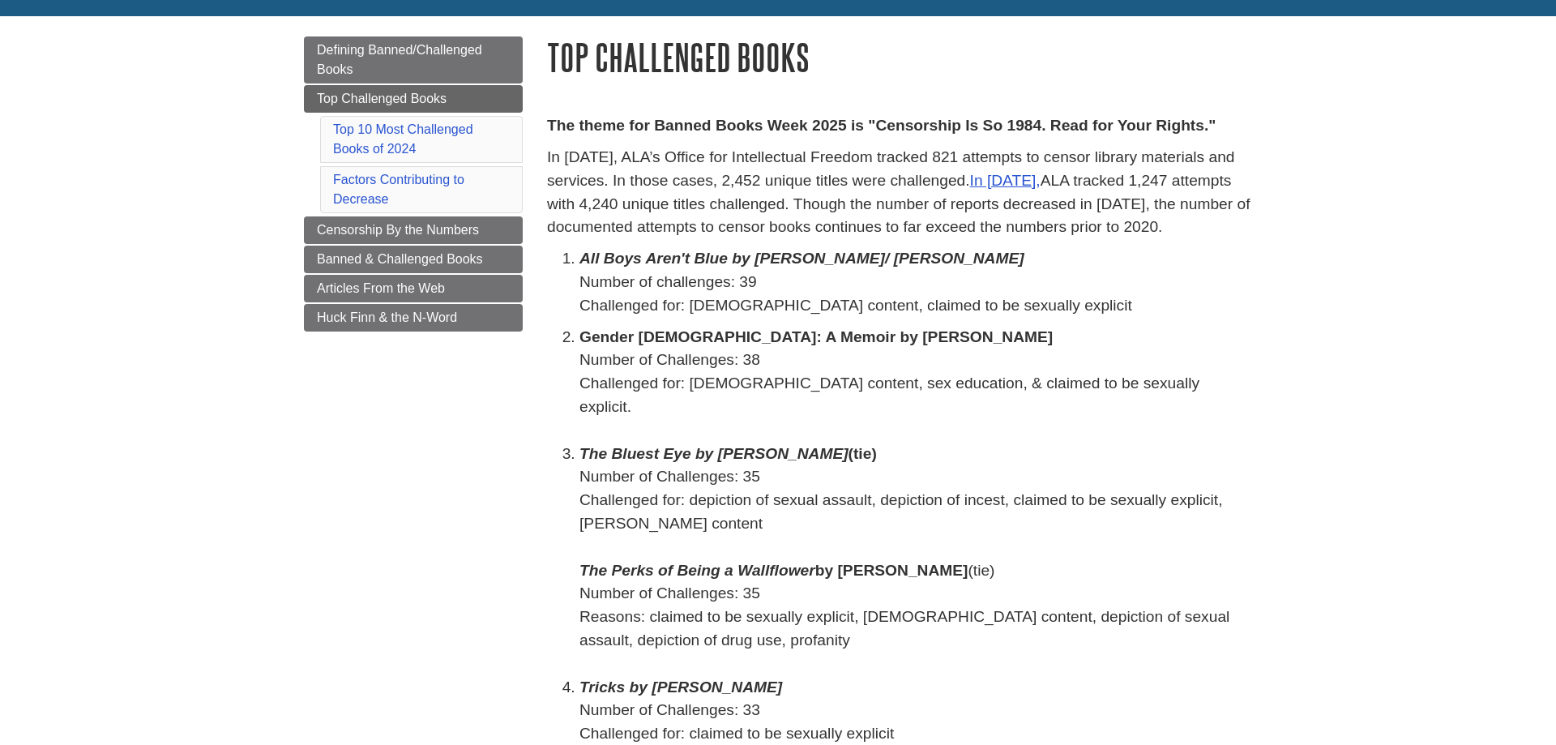
scroll to position [248, 0]
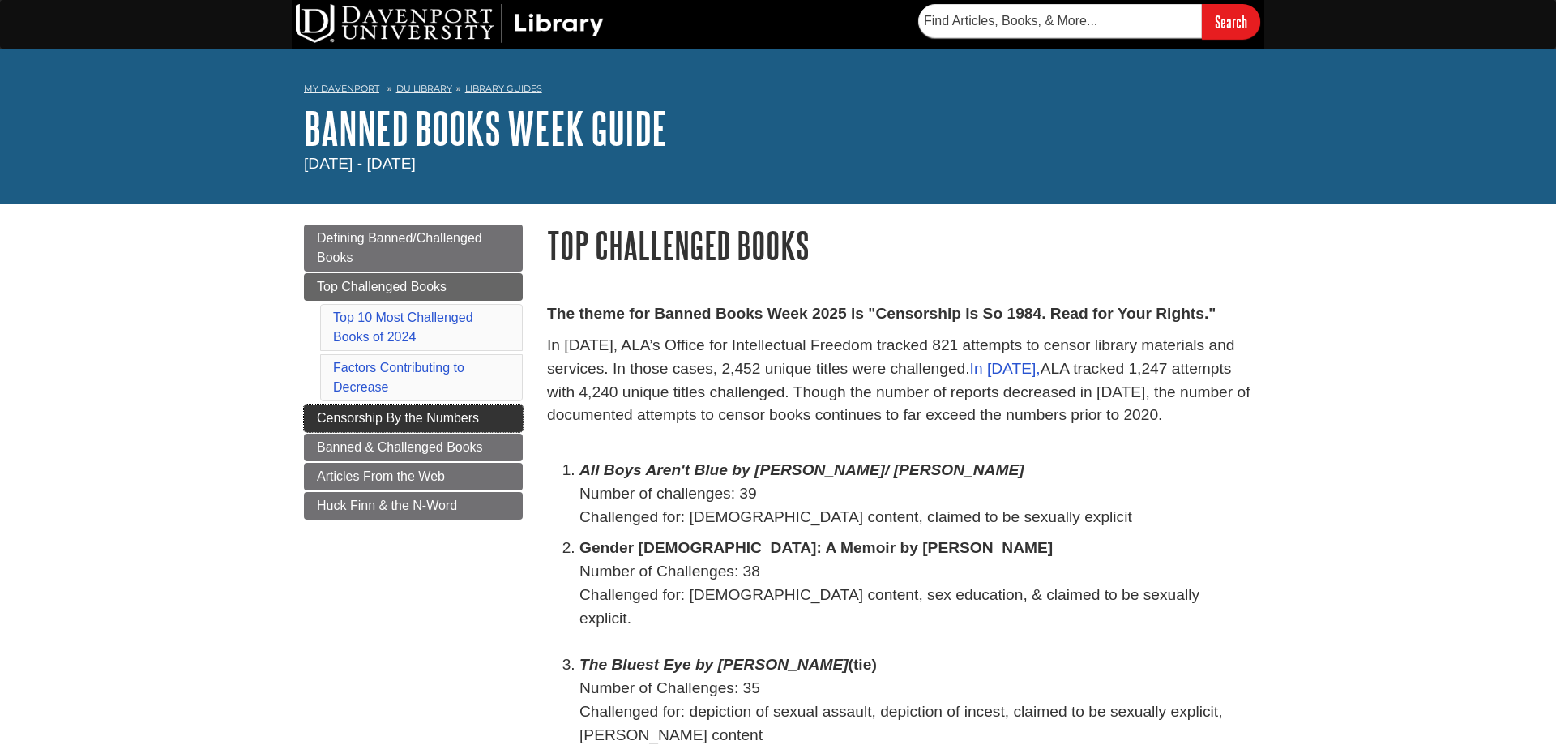
click at [482, 408] on link "Censorship By the Numbers" at bounding box center [413, 418] width 219 height 28
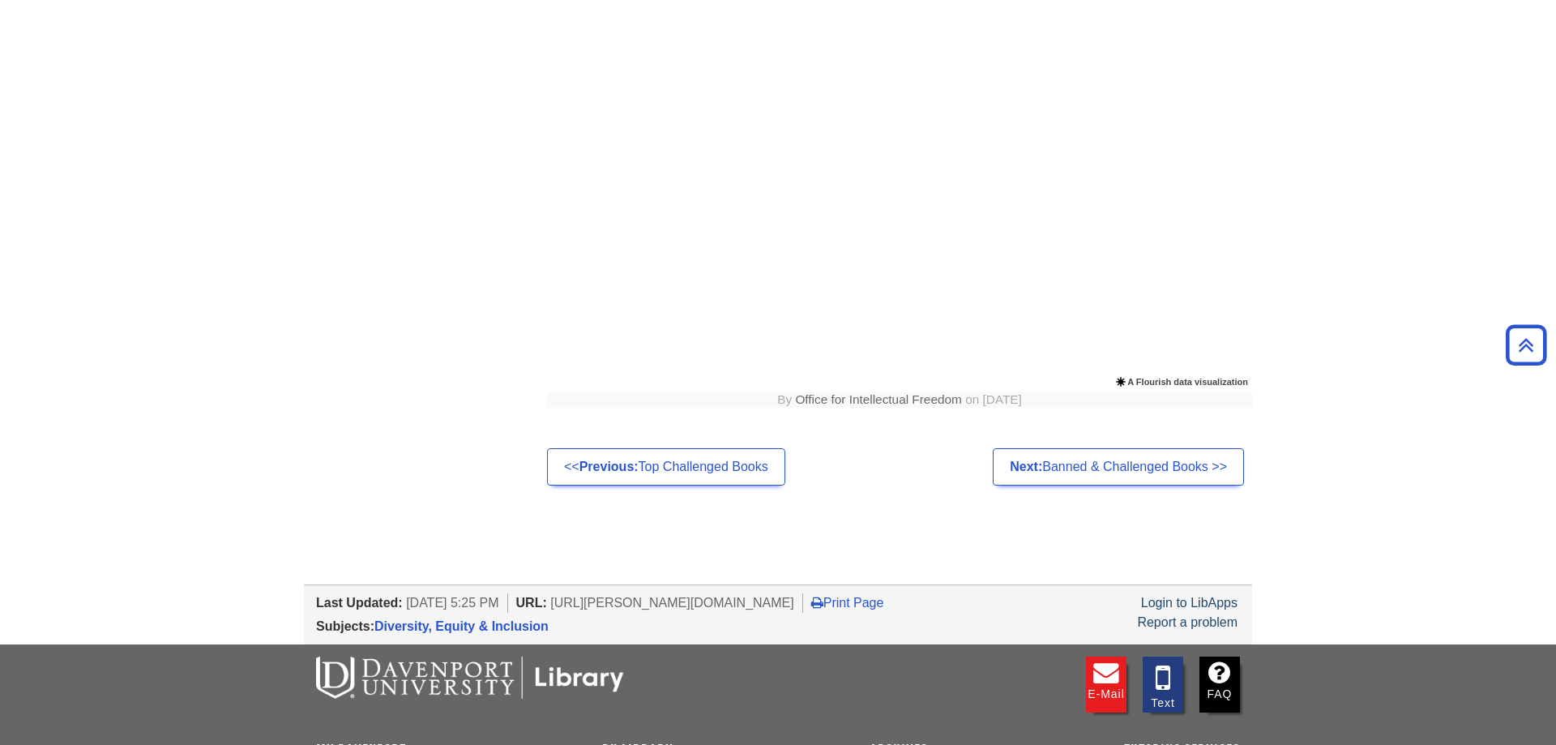
scroll to position [165, 0]
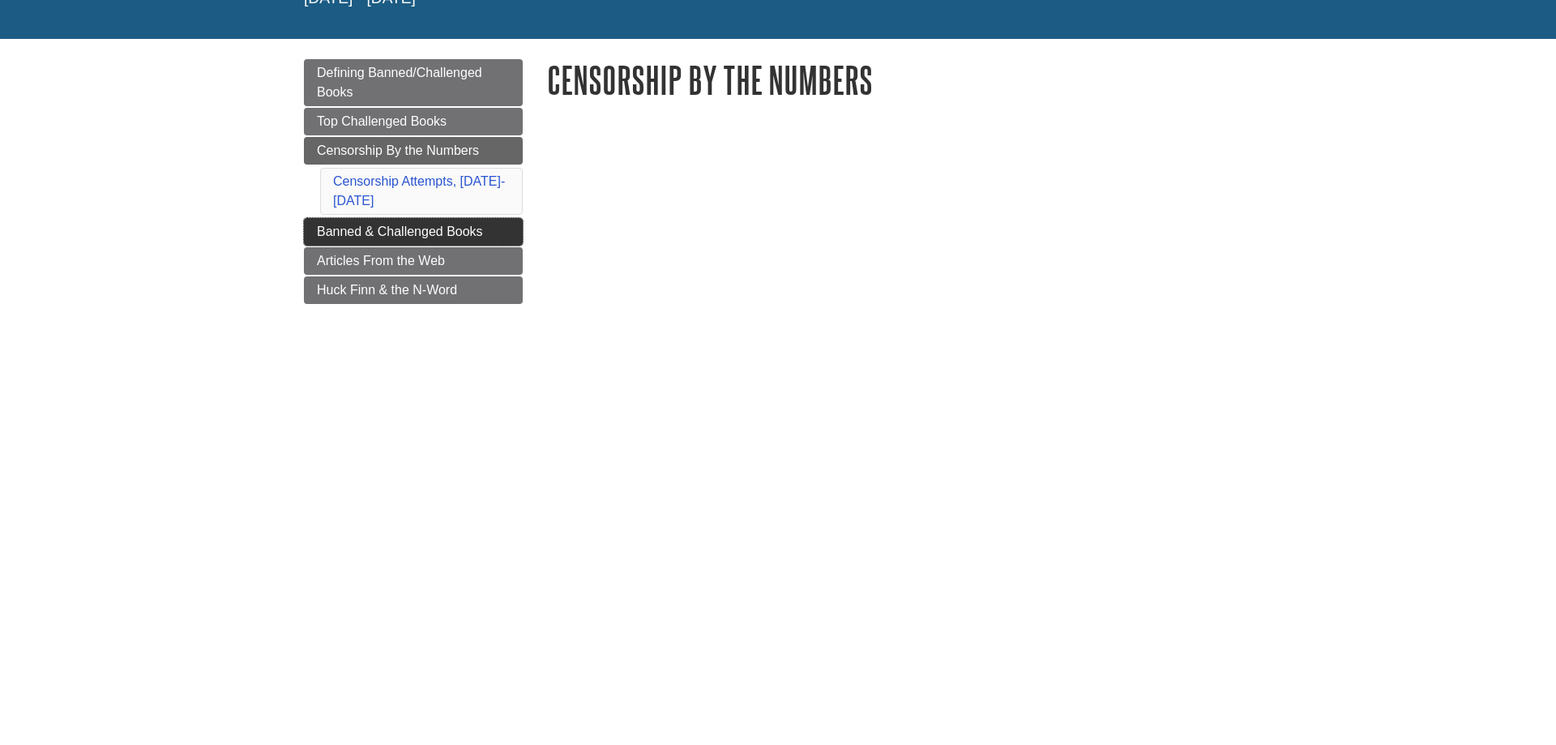
click at [513, 230] on link "Banned & Challenged Books" at bounding box center [413, 232] width 219 height 28
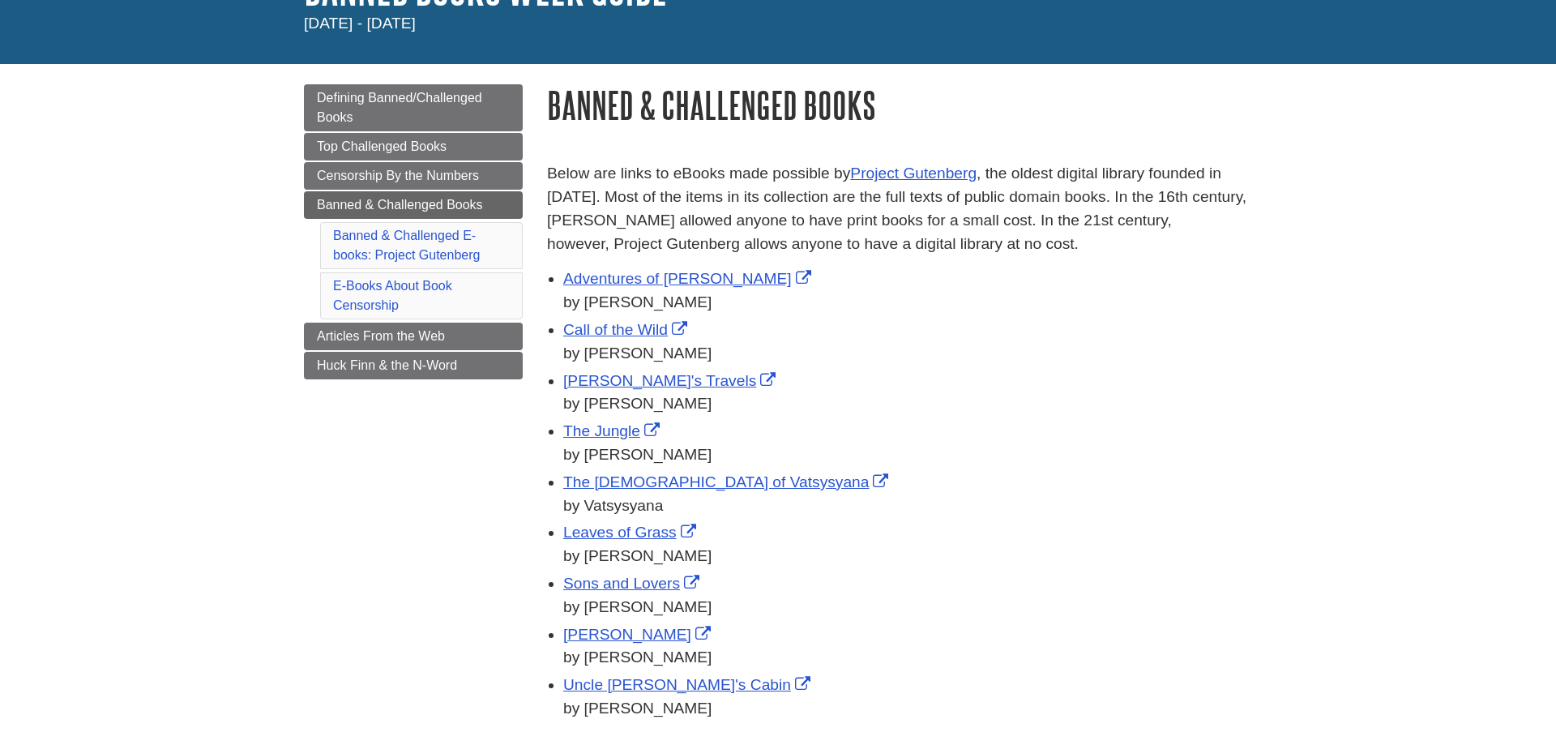
scroll to position [165, 0]
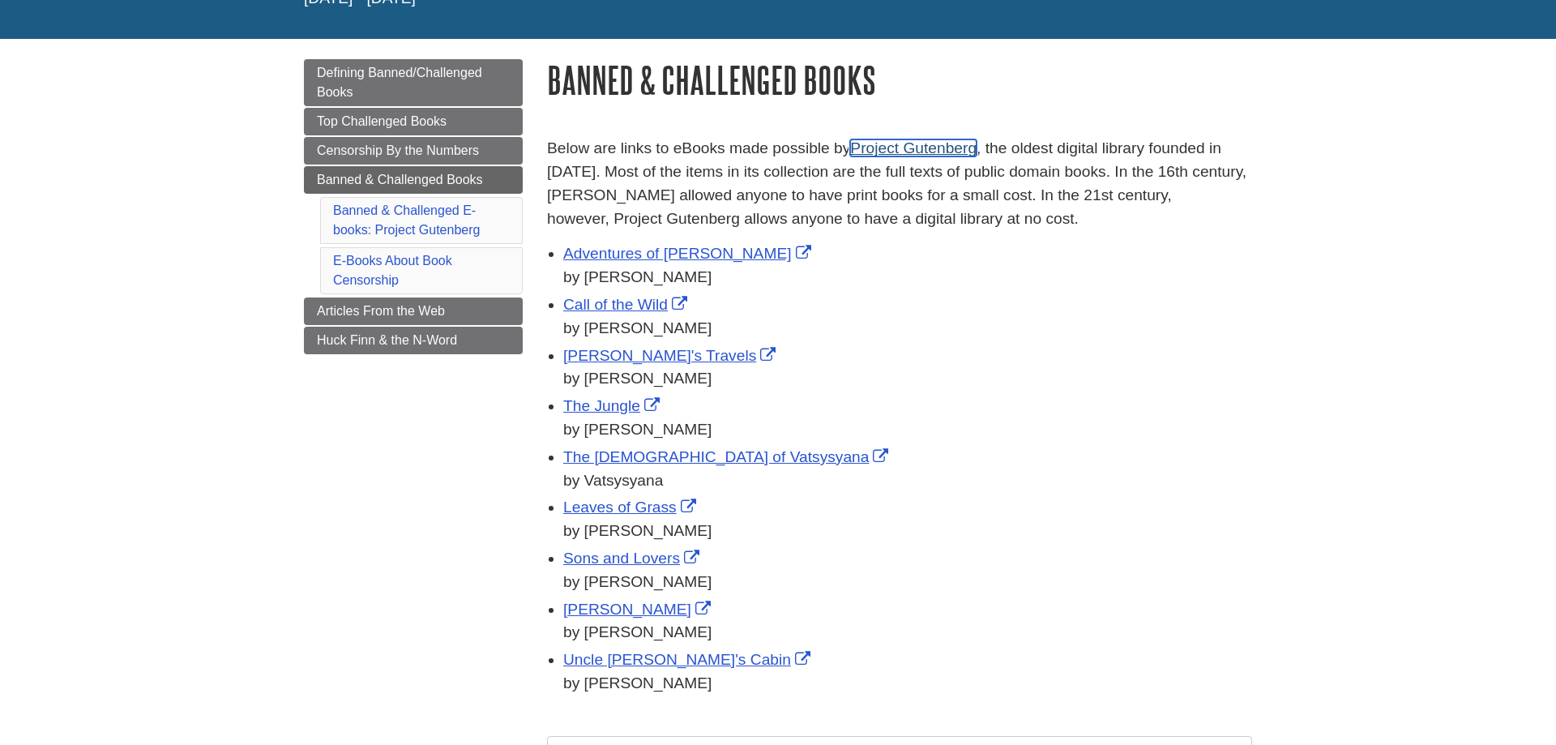
click at [898, 142] on link "Project Gutenberg" at bounding box center [913, 147] width 126 height 17
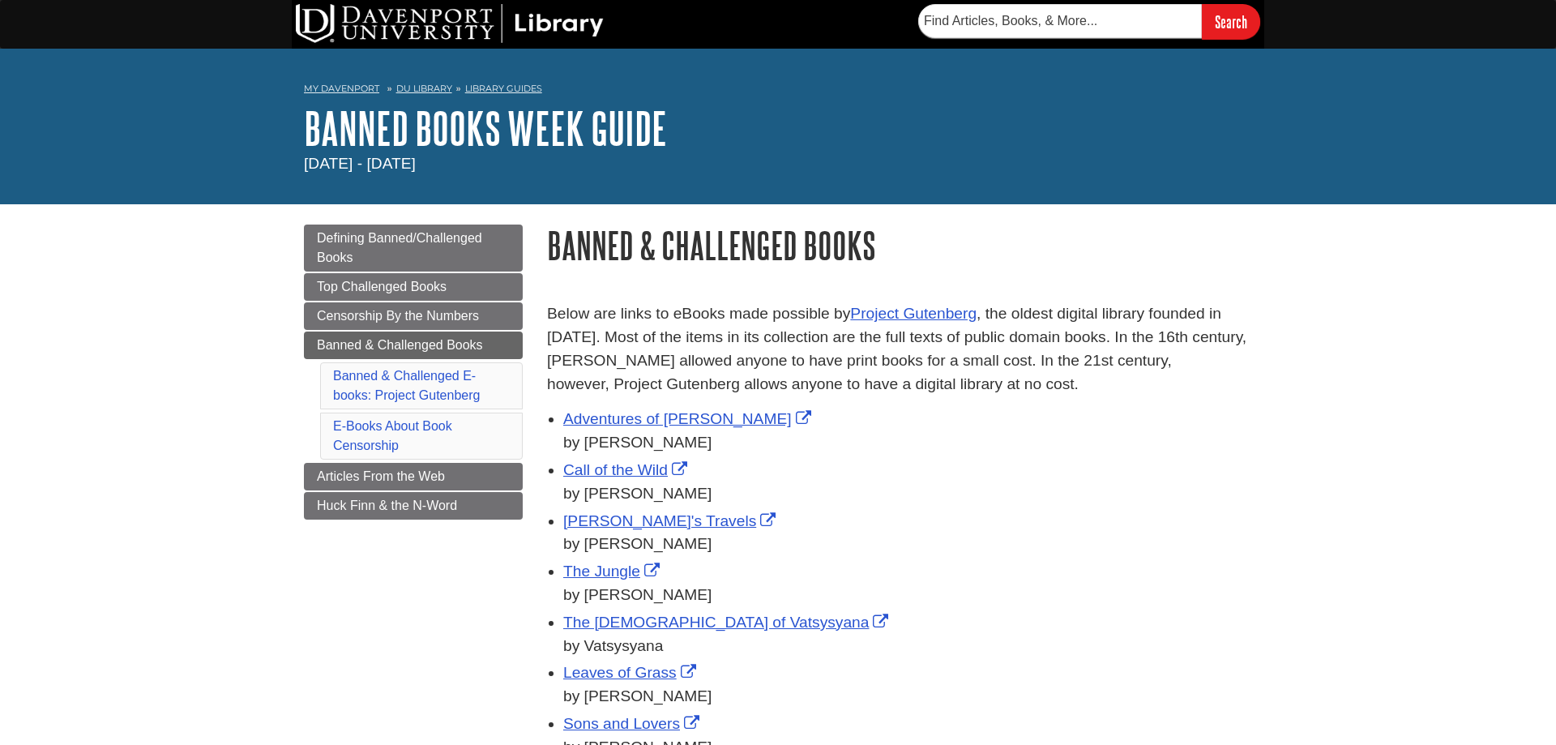
scroll to position [165, 0]
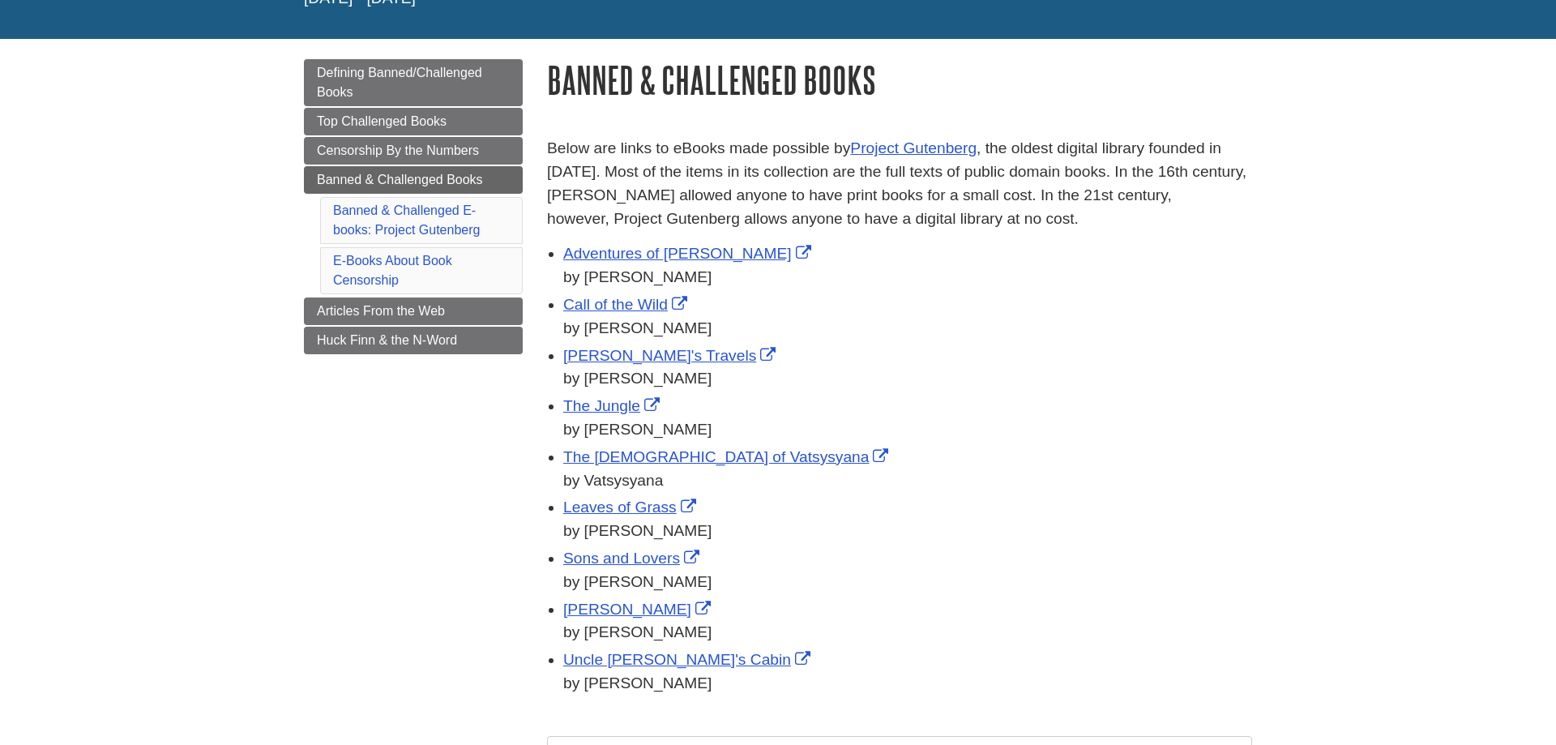
click at [1145, 374] on div "by [PERSON_NAME]" at bounding box center [907, 379] width 689 height 24
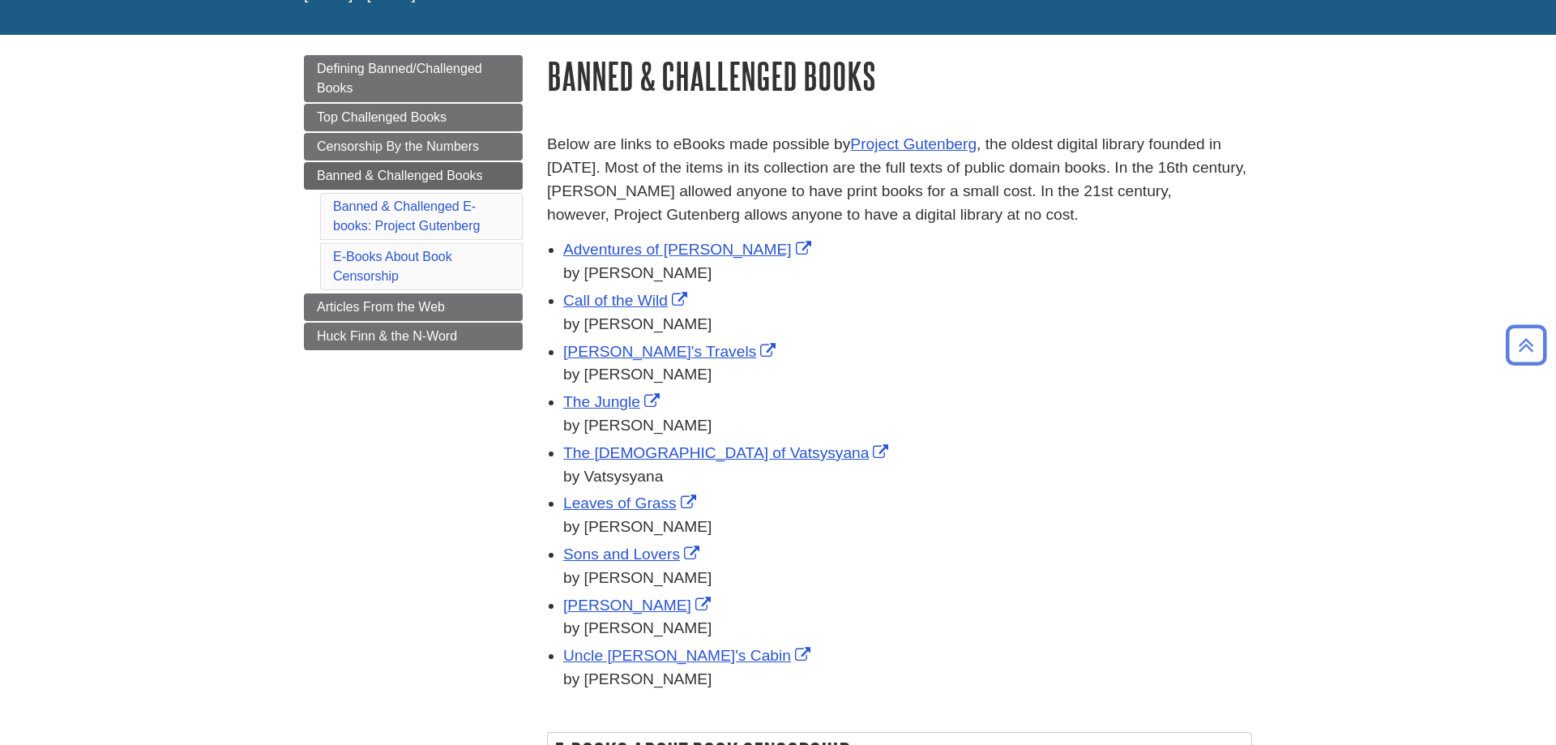
scroll to position [0, 0]
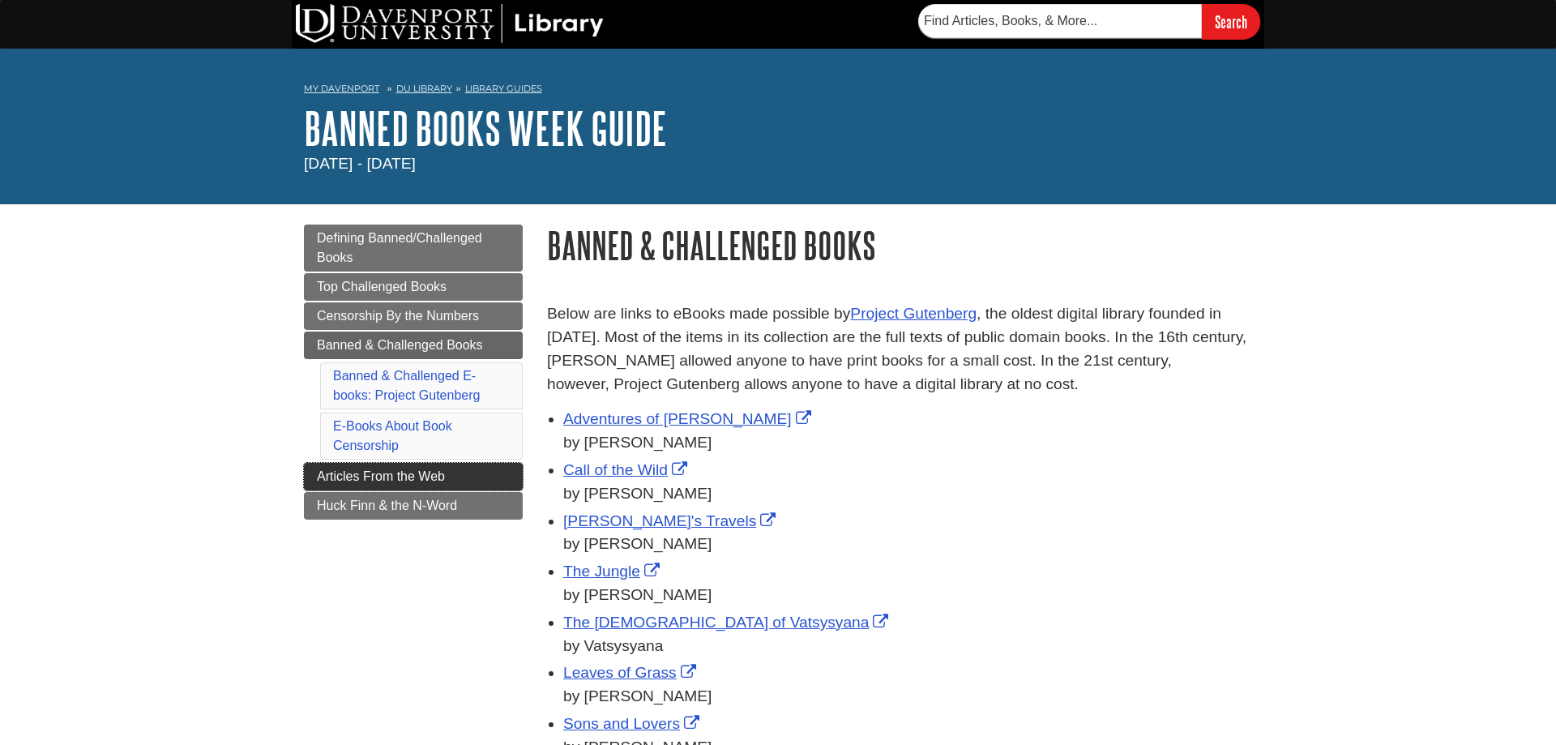
click at [357, 466] on link "Articles From the Web" at bounding box center [413, 477] width 219 height 28
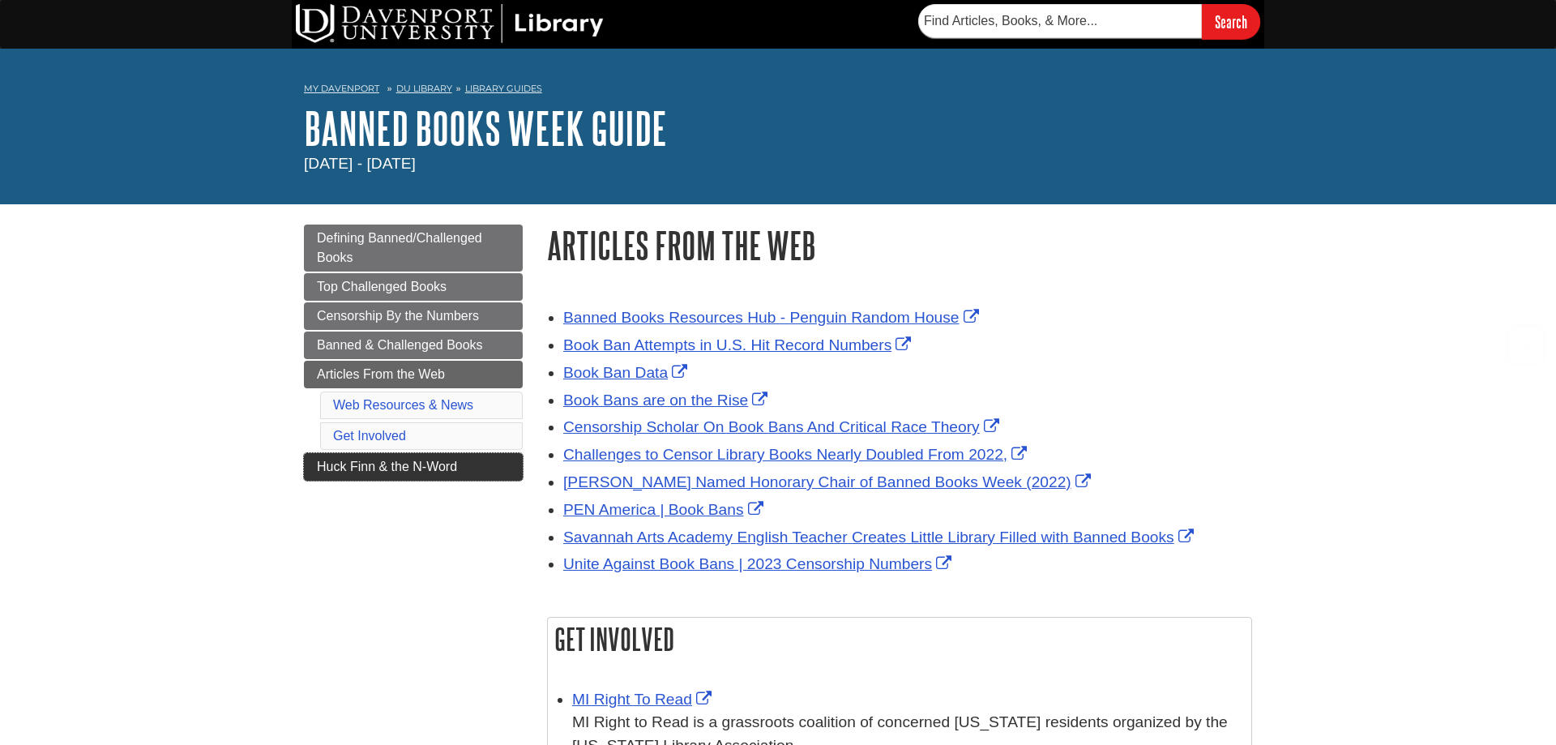
drag, startPoint x: 341, startPoint y: 477, endPoint x: 331, endPoint y: 475, distance: 9.9
click at [341, 475] on link "Huck Finn & the N-Word" at bounding box center [413, 467] width 219 height 28
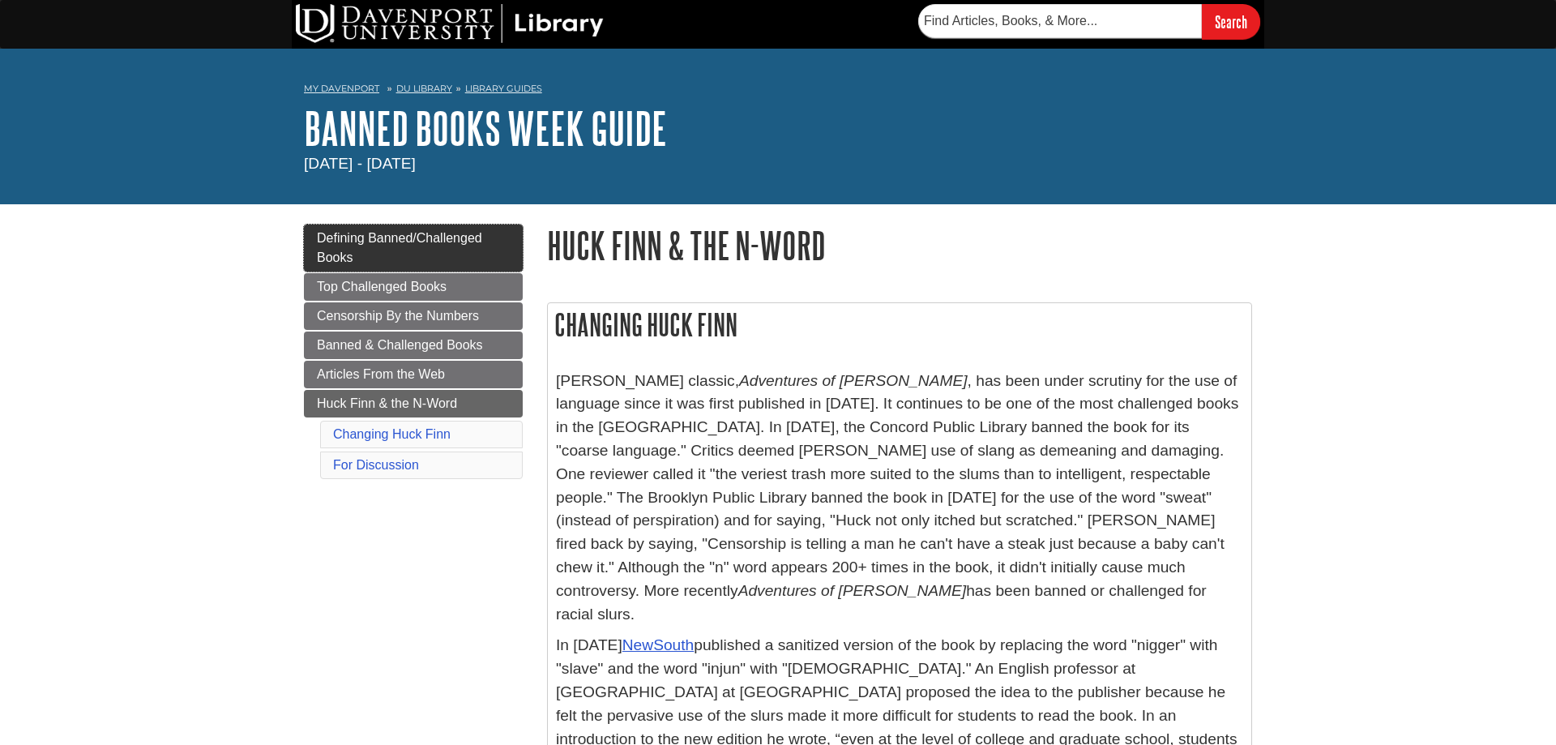
click at [509, 230] on link "Defining Banned/Challenged Books" at bounding box center [413, 248] width 219 height 47
